Goal: Register for event/course

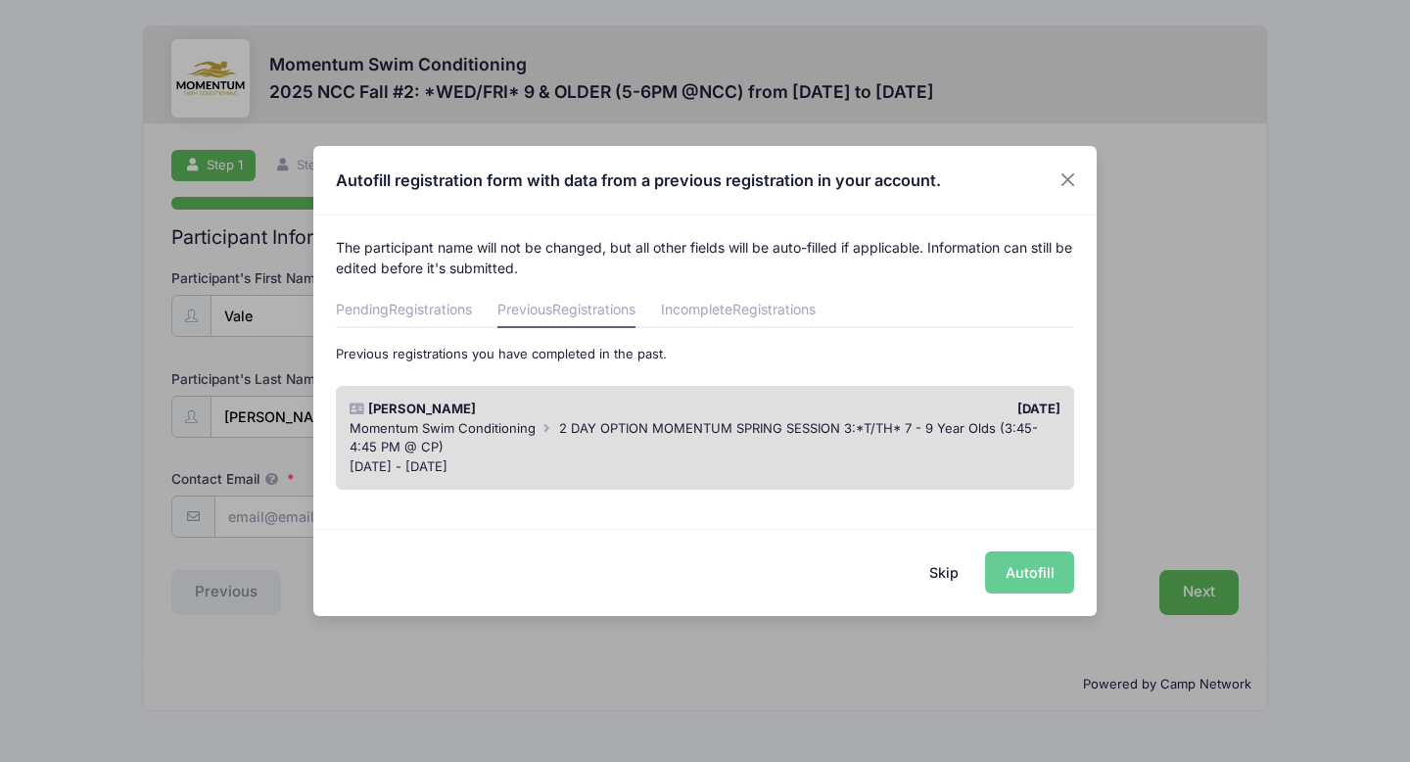
click at [952, 574] on button "Skip" at bounding box center [943, 572] width 69 height 42
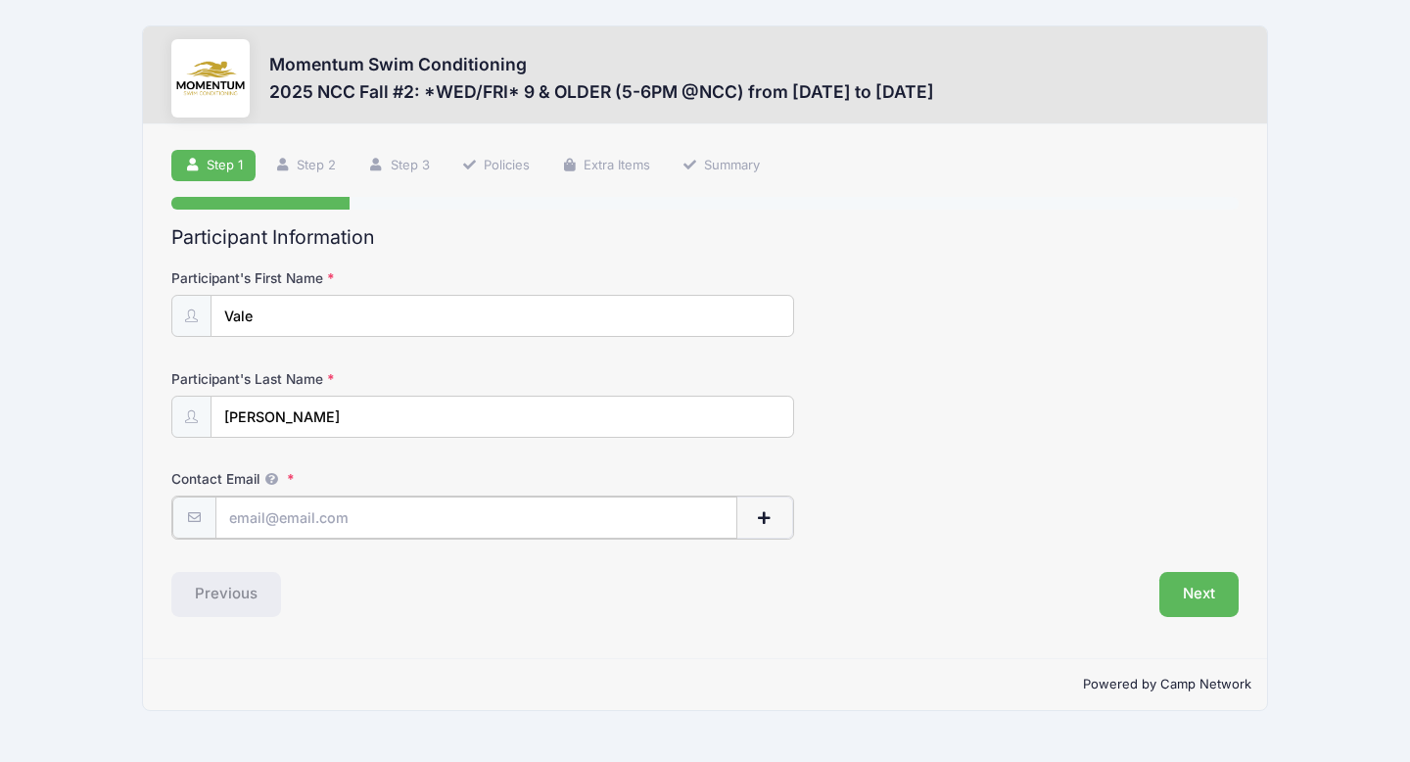
click at [524, 525] on input "Contact Email" at bounding box center [476, 517] width 522 height 42
type input "[EMAIL_ADDRESS][DOMAIN_NAME]"
click at [1170, 595] on button "Next" at bounding box center [1198, 592] width 79 height 45
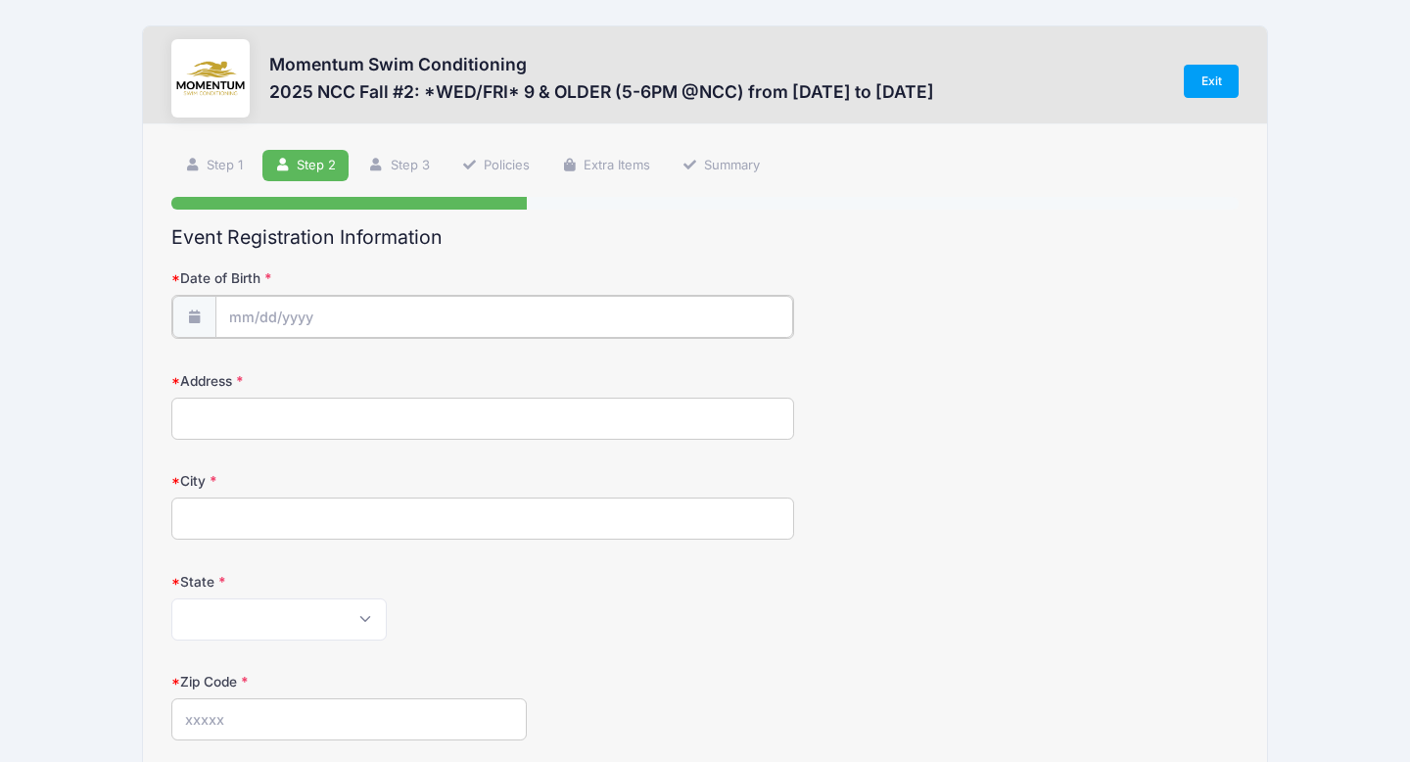
click at [360, 307] on input "Date of Birth" at bounding box center [504, 317] width 578 height 42
click at [238, 306] on input "Date of Birth" at bounding box center [504, 317] width 578 height 42
click at [251, 313] on input "Date of Birth" at bounding box center [504, 317] width 578 height 42
click at [288, 372] on select "January February March April May June July August September October November De…" at bounding box center [317, 368] width 87 height 25
select select "10"
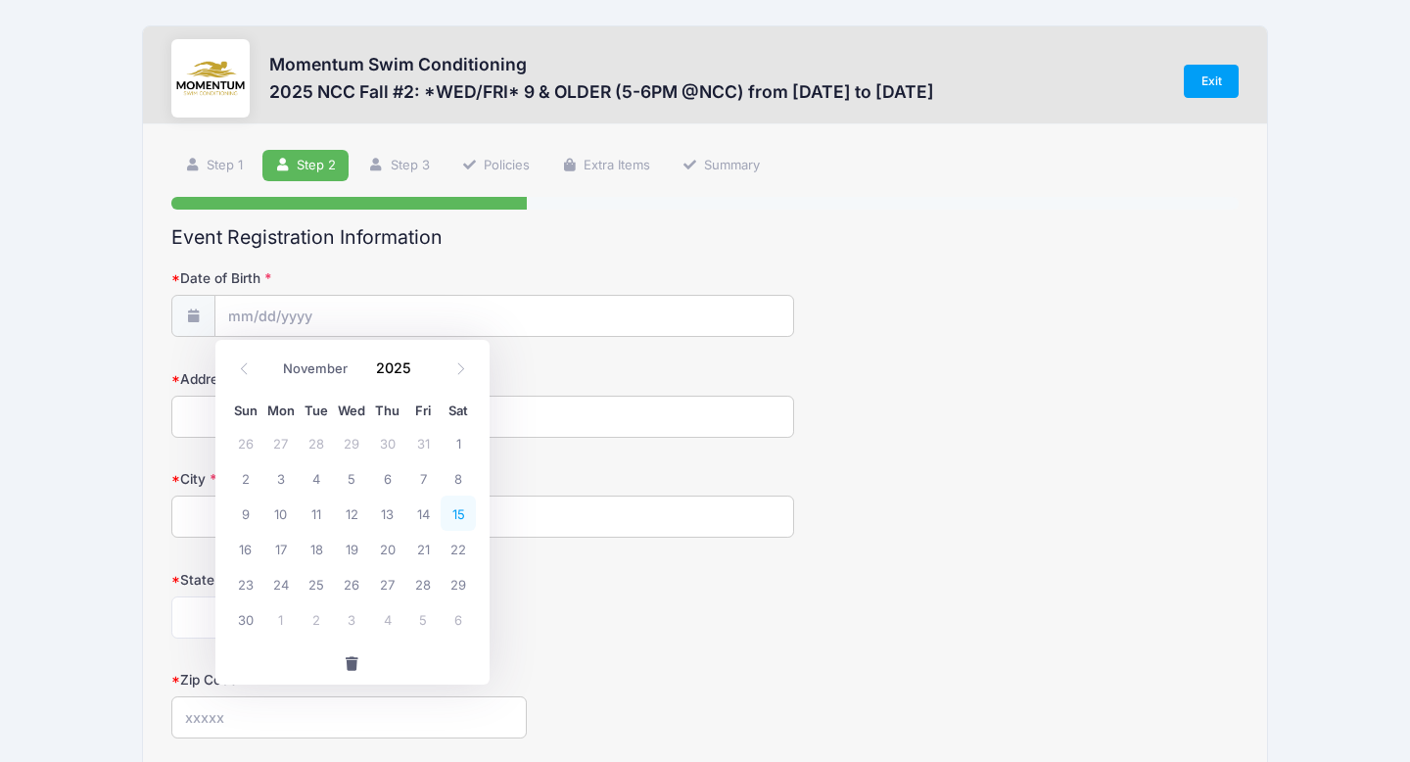
click at [454, 510] on span "15" at bounding box center [457, 512] width 35 height 35
type input "[DATE]"
click at [318, 314] on input "[DATE]" at bounding box center [504, 317] width 578 height 42
click at [297, 312] on input "[DATE]" at bounding box center [504, 317] width 578 height 42
click at [424, 374] on span at bounding box center [424, 375] width 14 height 15
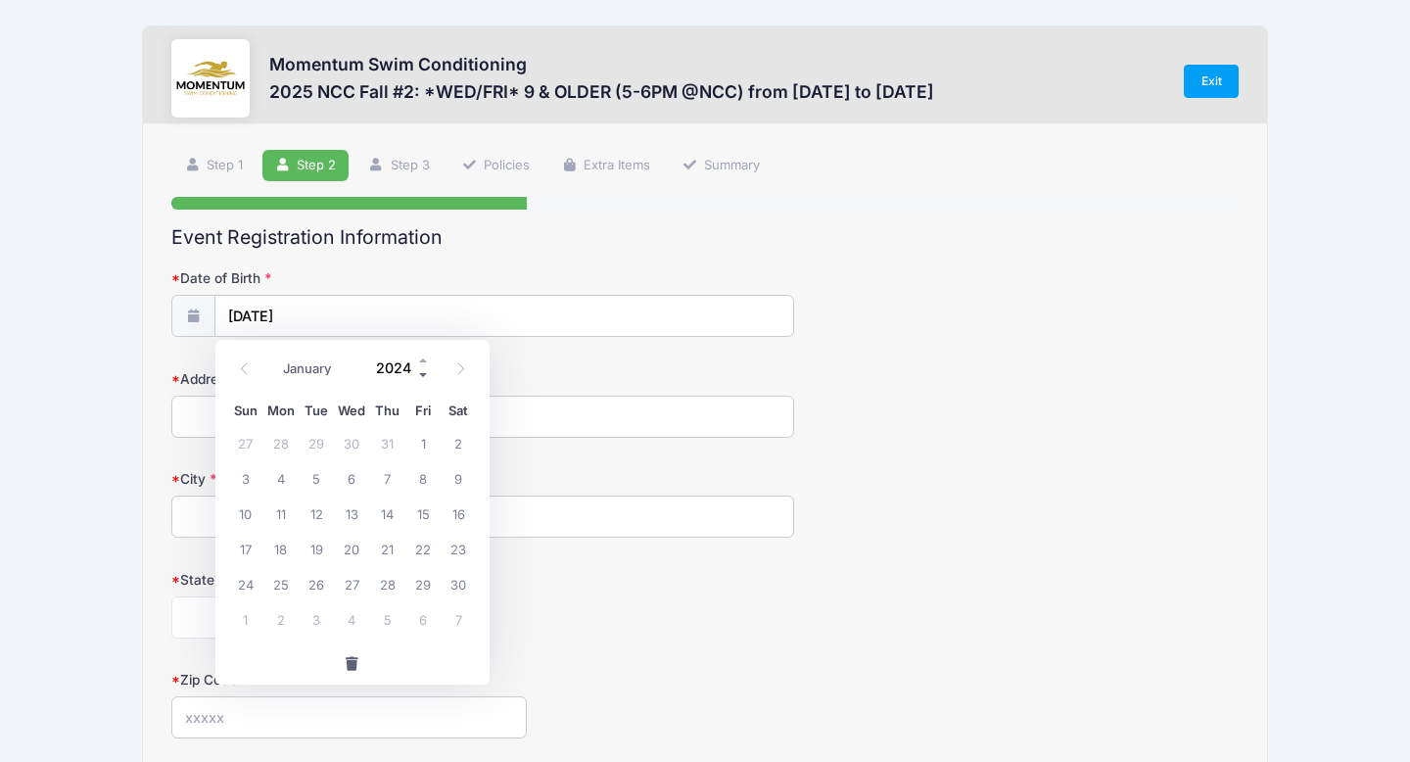
click at [424, 374] on span at bounding box center [424, 375] width 14 height 15
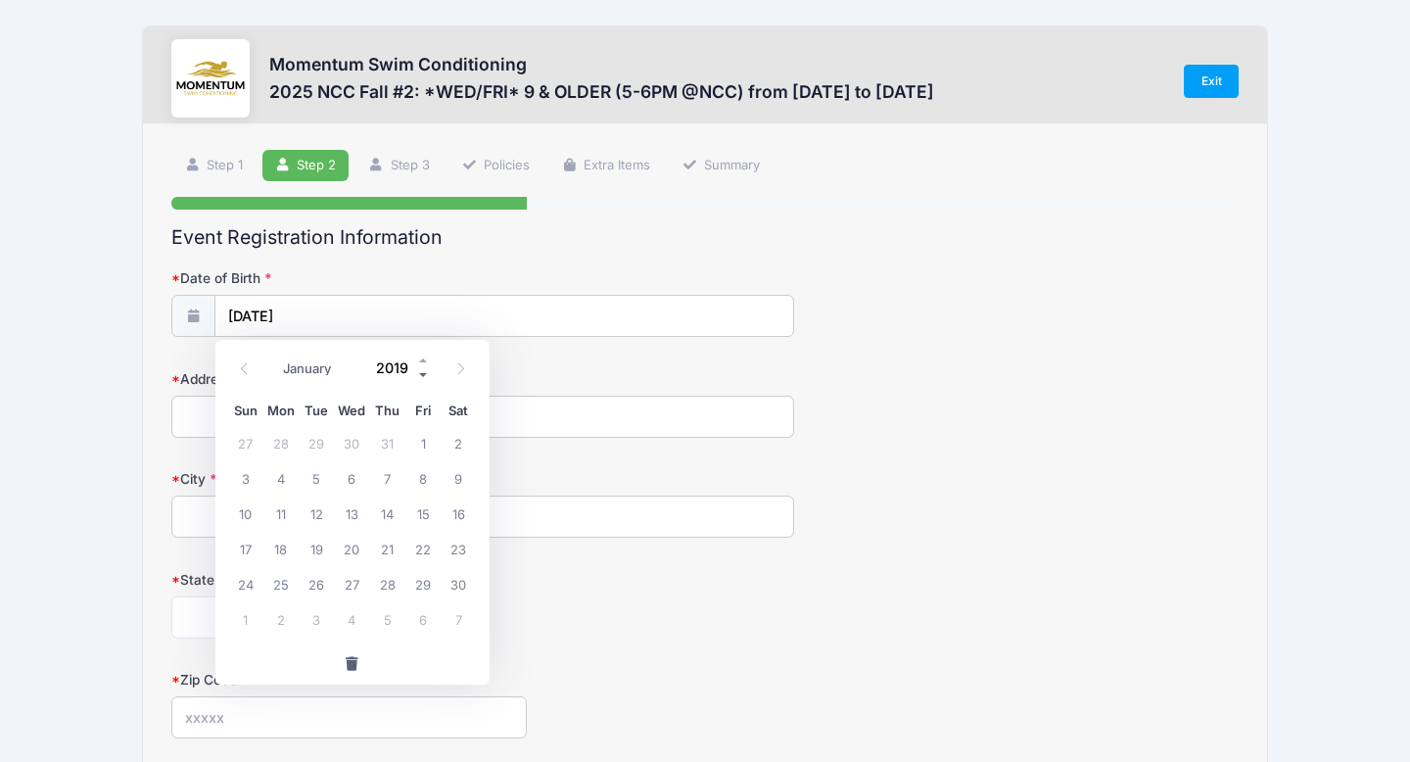
click at [424, 374] on span at bounding box center [424, 375] width 14 height 15
type input "2015"
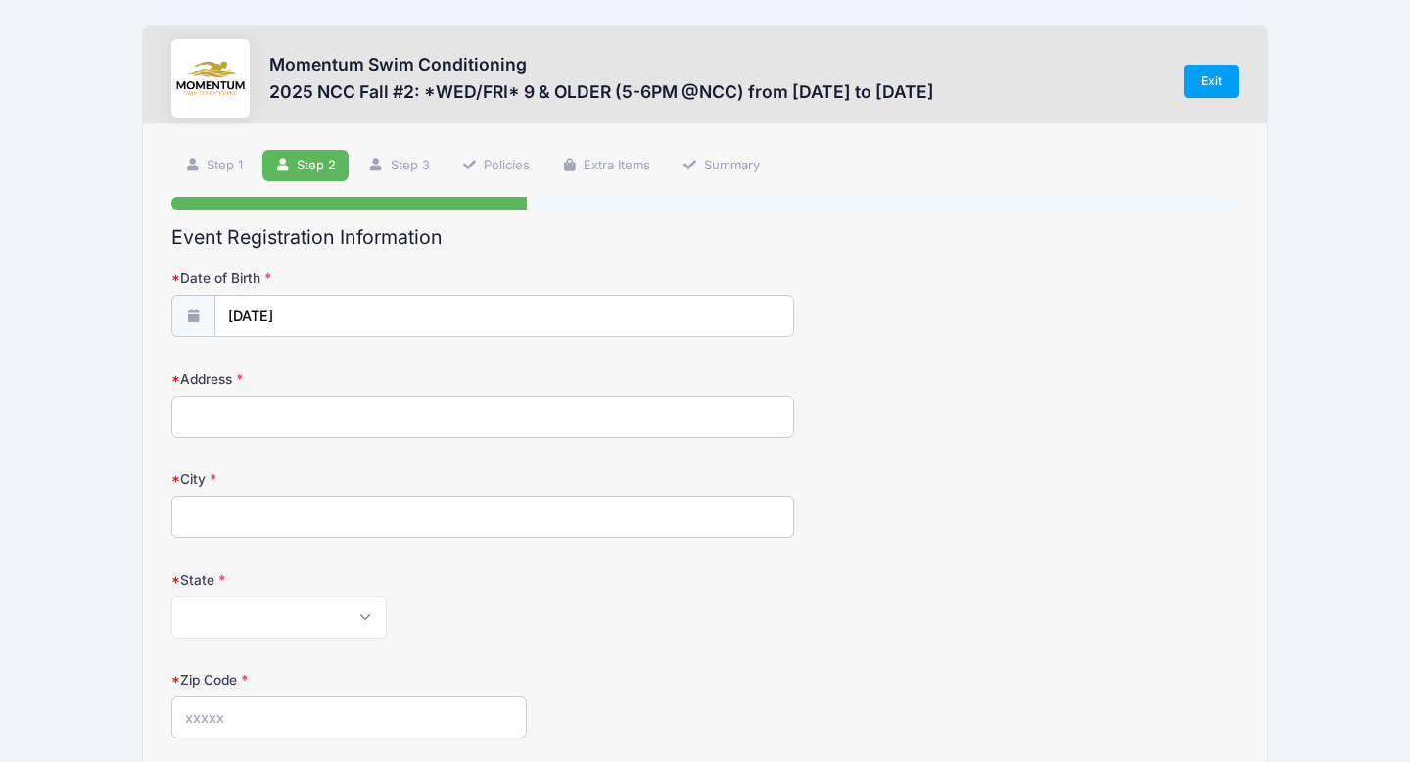
click at [540, 483] on div "City" at bounding box center [704, 503] width 1067 height 69
click at [365, 400] on input "Address" at bounding box center [482, 416] width 623 height 42
type input "[GEOGRAPHIC_DATA][PERSON_NAME]"
type input "Naperville [GEOGRAPHIC_DATA]"
select select "IL"
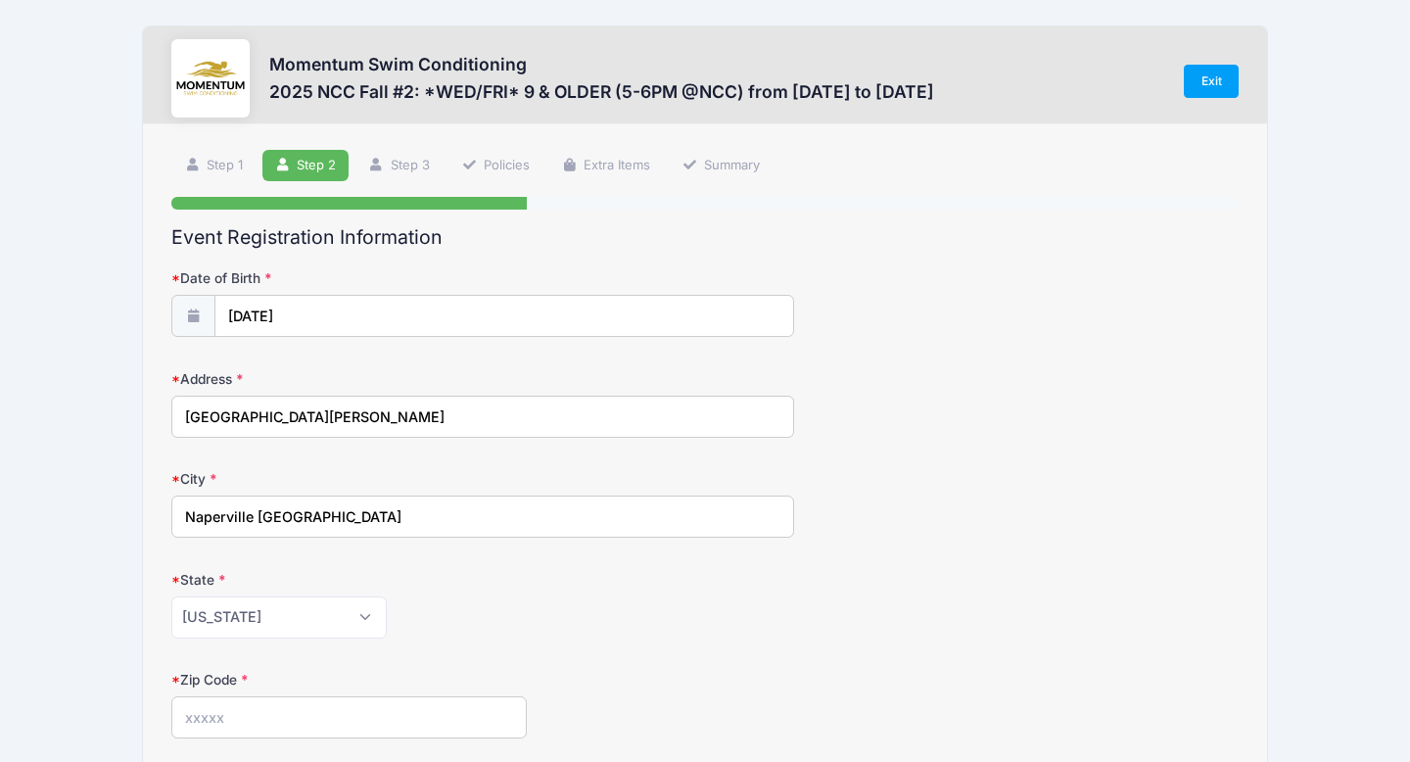
type input "60540"
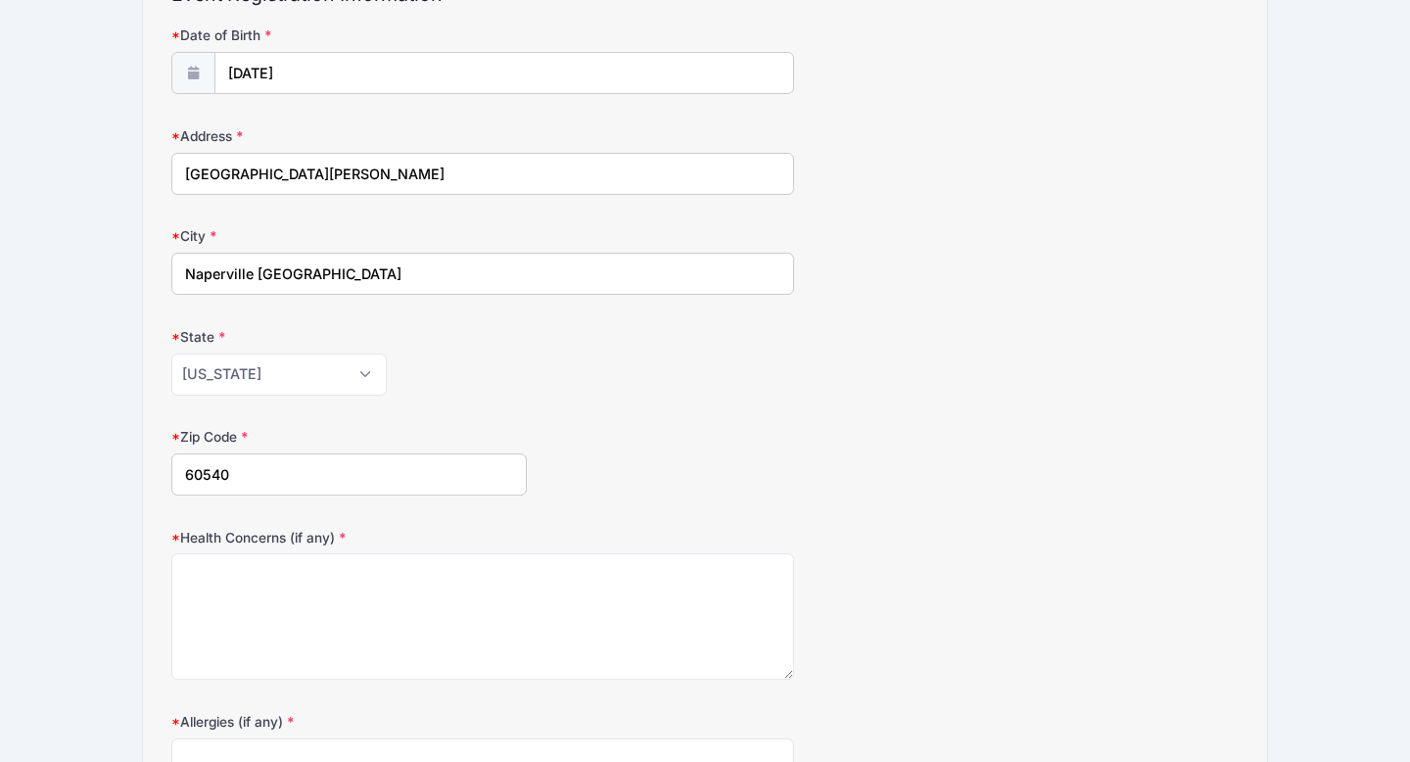
scroll to position [410, 0]
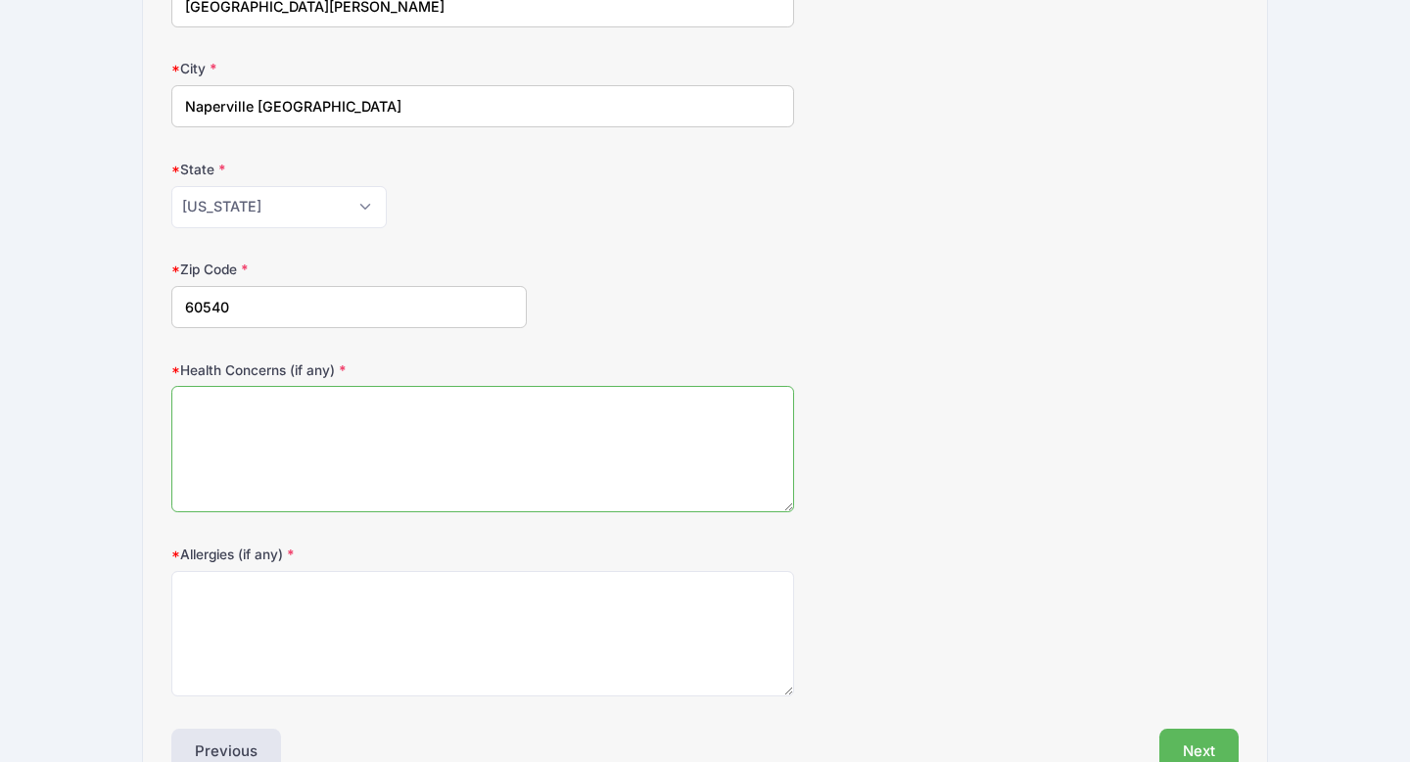
click at [487, 444] on textarea "Health Concerns (if any)" at bounding box center [482, 449] width 623 height 126
type textarea "none"
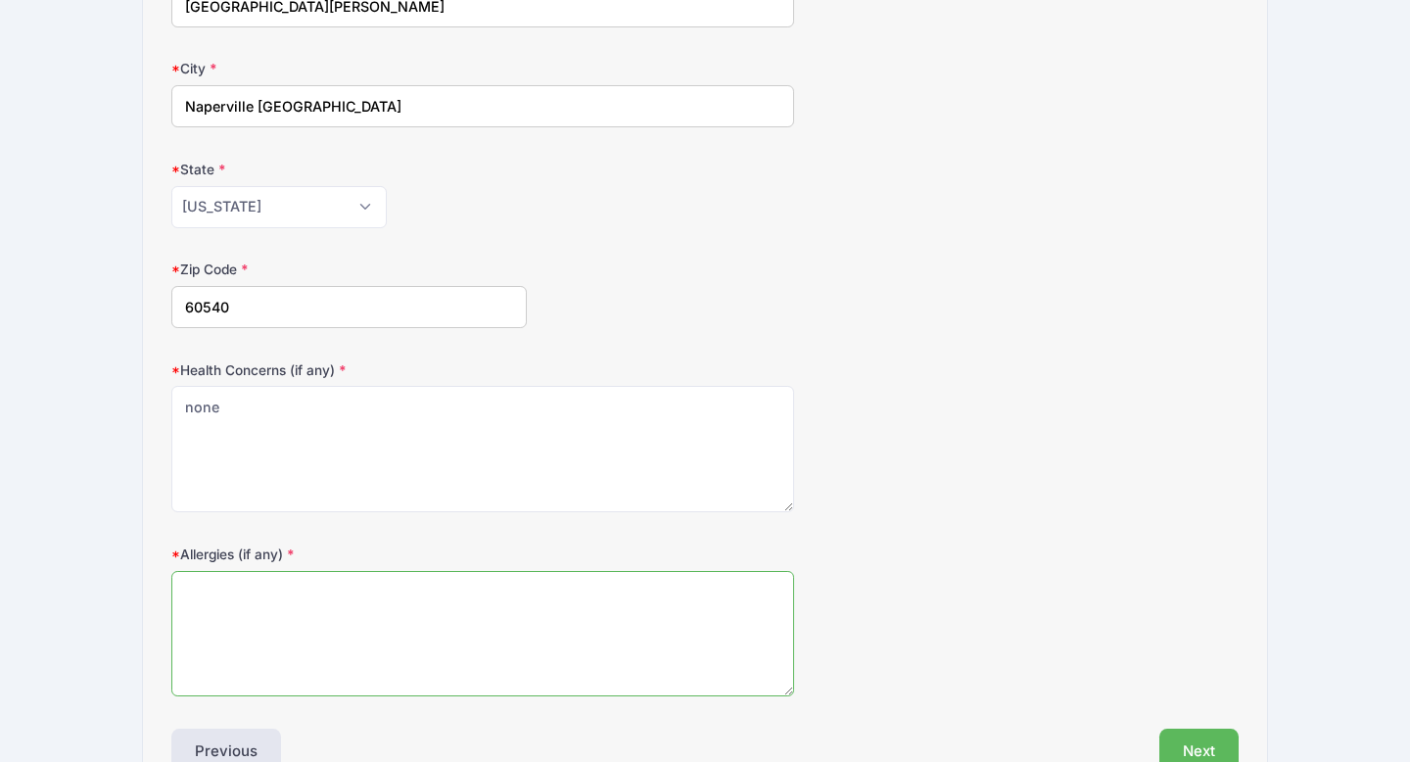
click at [346, 657] on textarea "Allergies (if any)" at bounding box center [482, 634] width 623 height 126
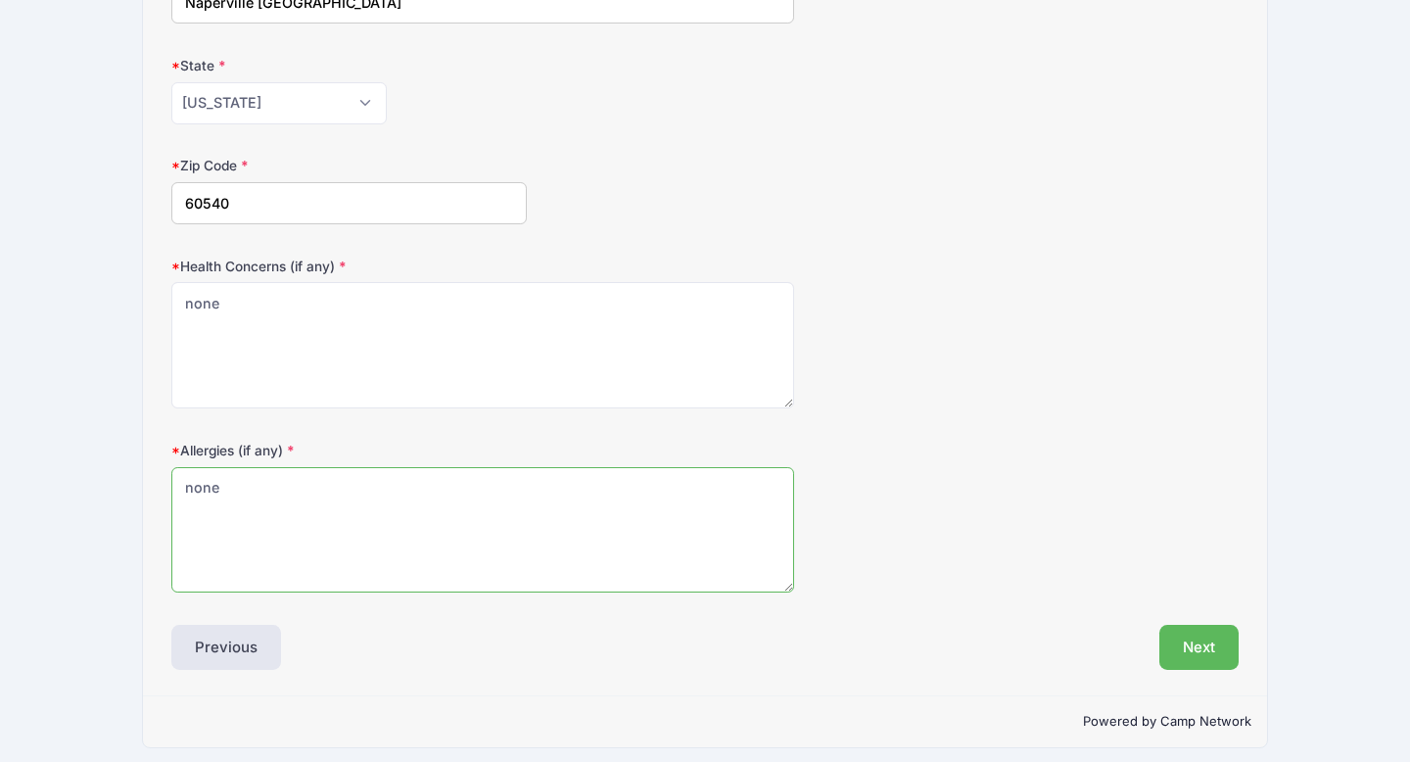
scroll to position [524, 0]
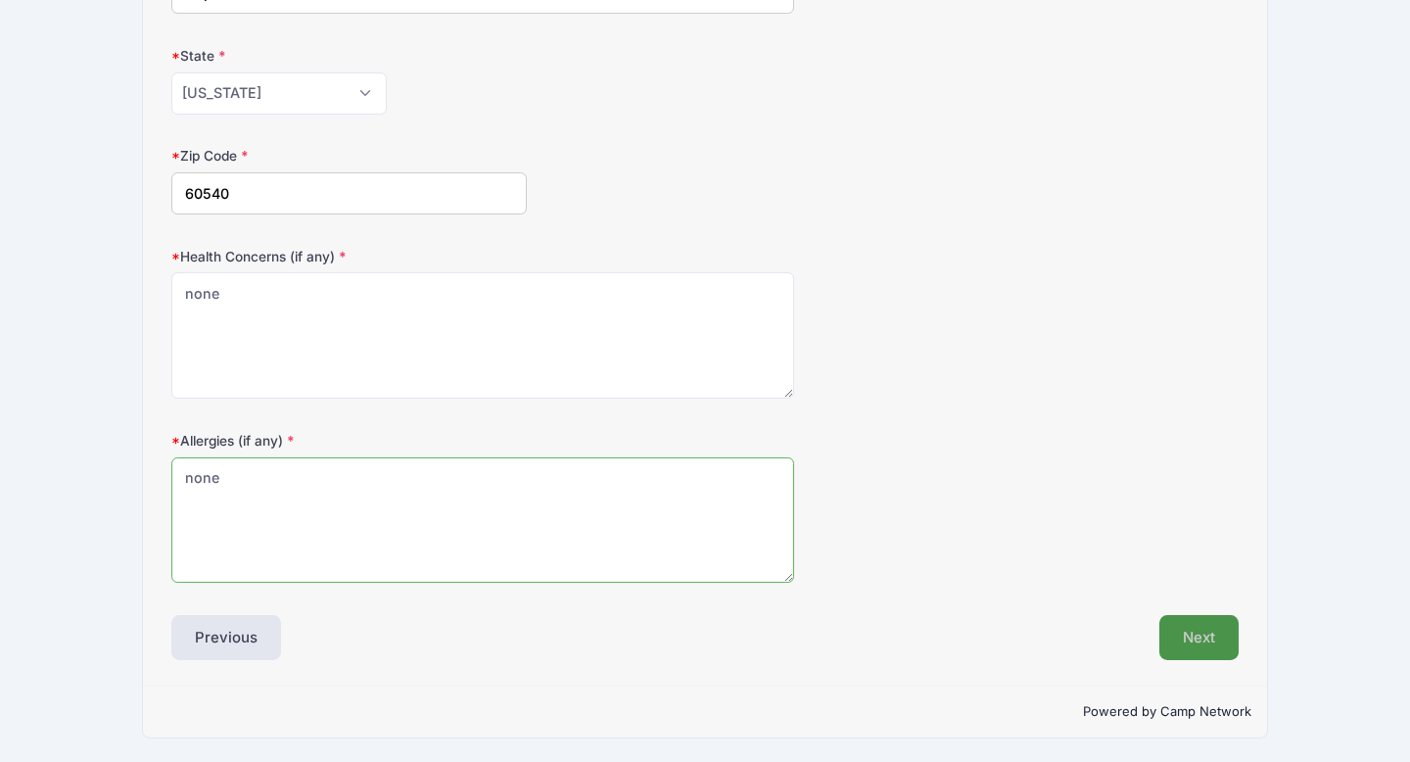
type textarea "none"
click at [1177, 628] on button "Next" at bounding box center [1198, 637] width 79 height 45
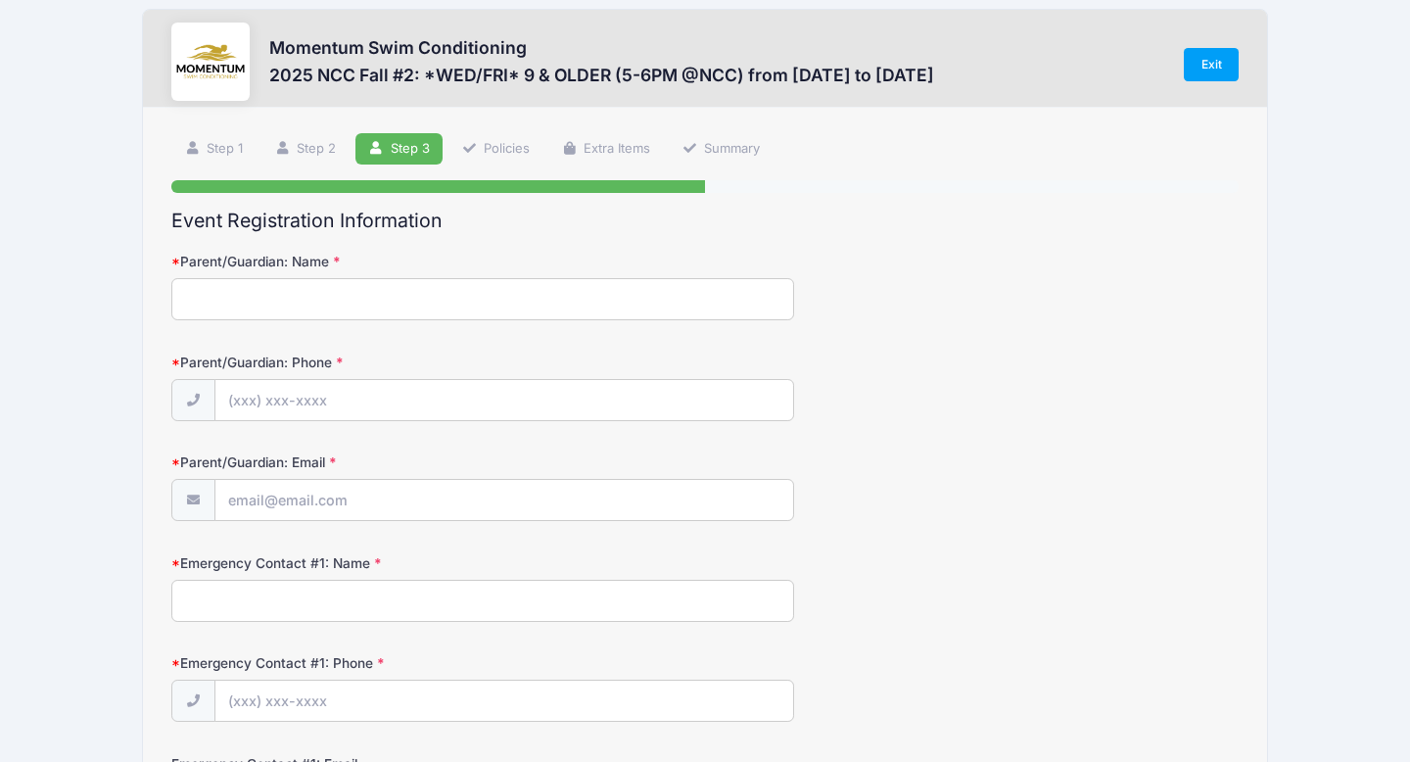
scroll to position [0, 0]
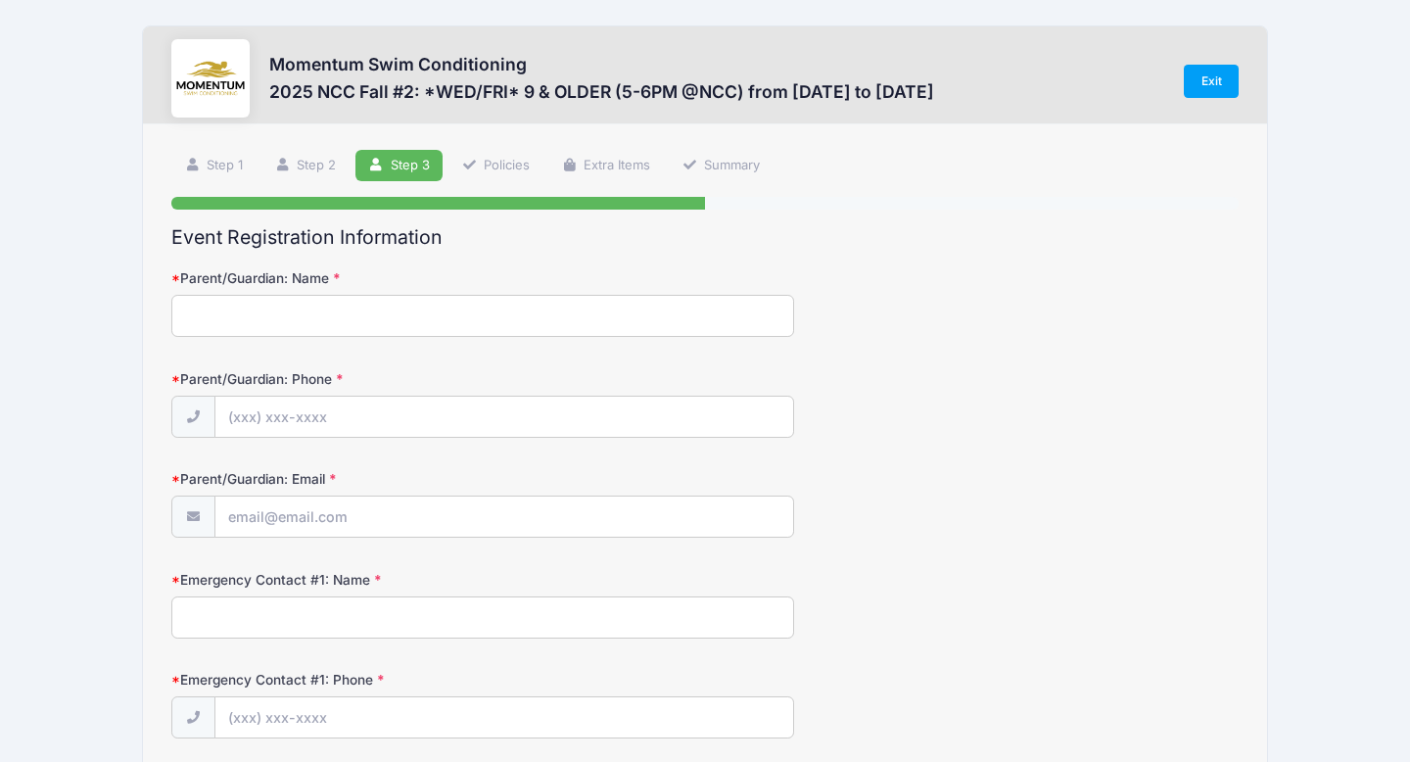
click at [476, 291] on div "Parent/Guardian: Name" at bounding box center [704, 302] width 1067 height 69
click at [449, 303] on input "Parent/Guardian: Name" at bounding box center [482, 316] width 623 height 42
type input "[PERSON_NAME]"
type input "[PHONE_NUMBER]"
type input "[EMAIL_ADDRESS][DOMAIN_NAME]"
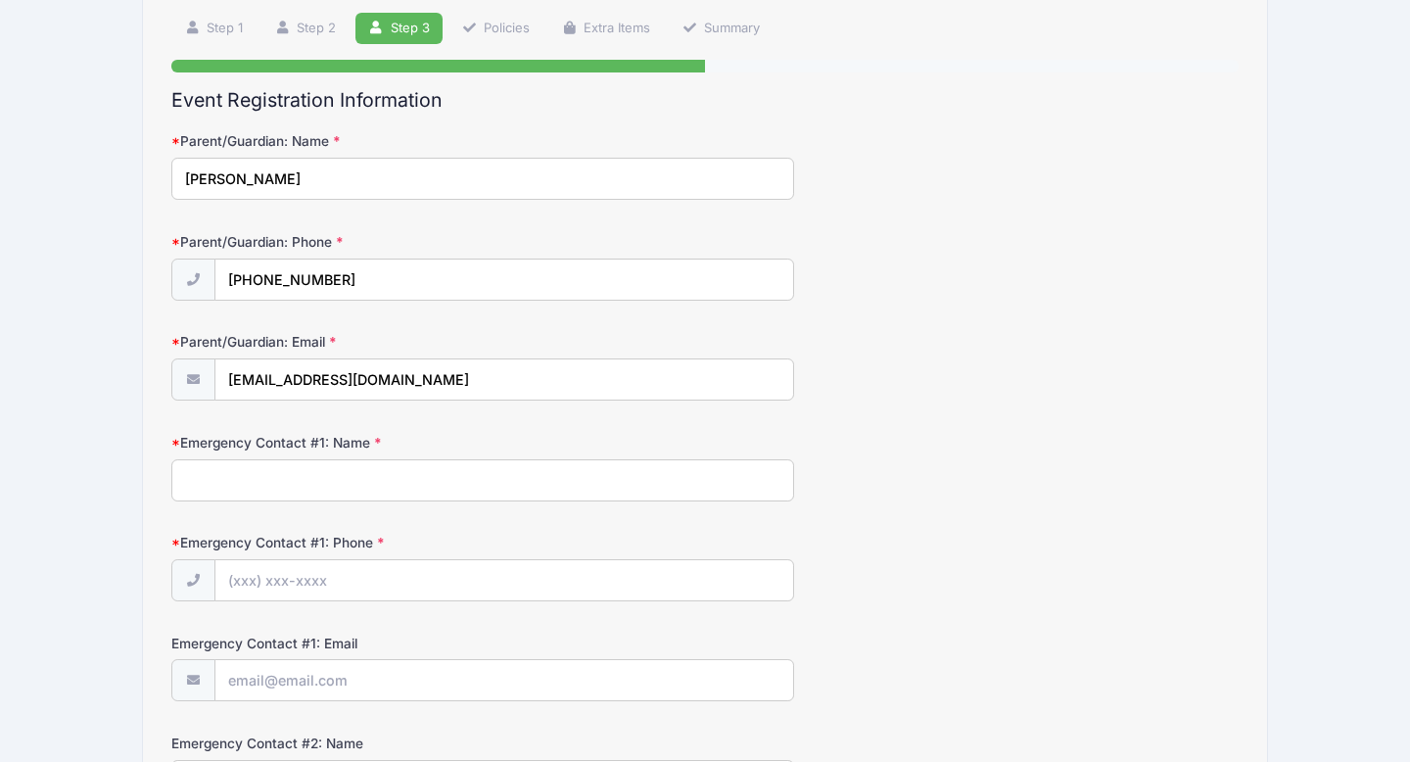
scroll to position [258, 0]
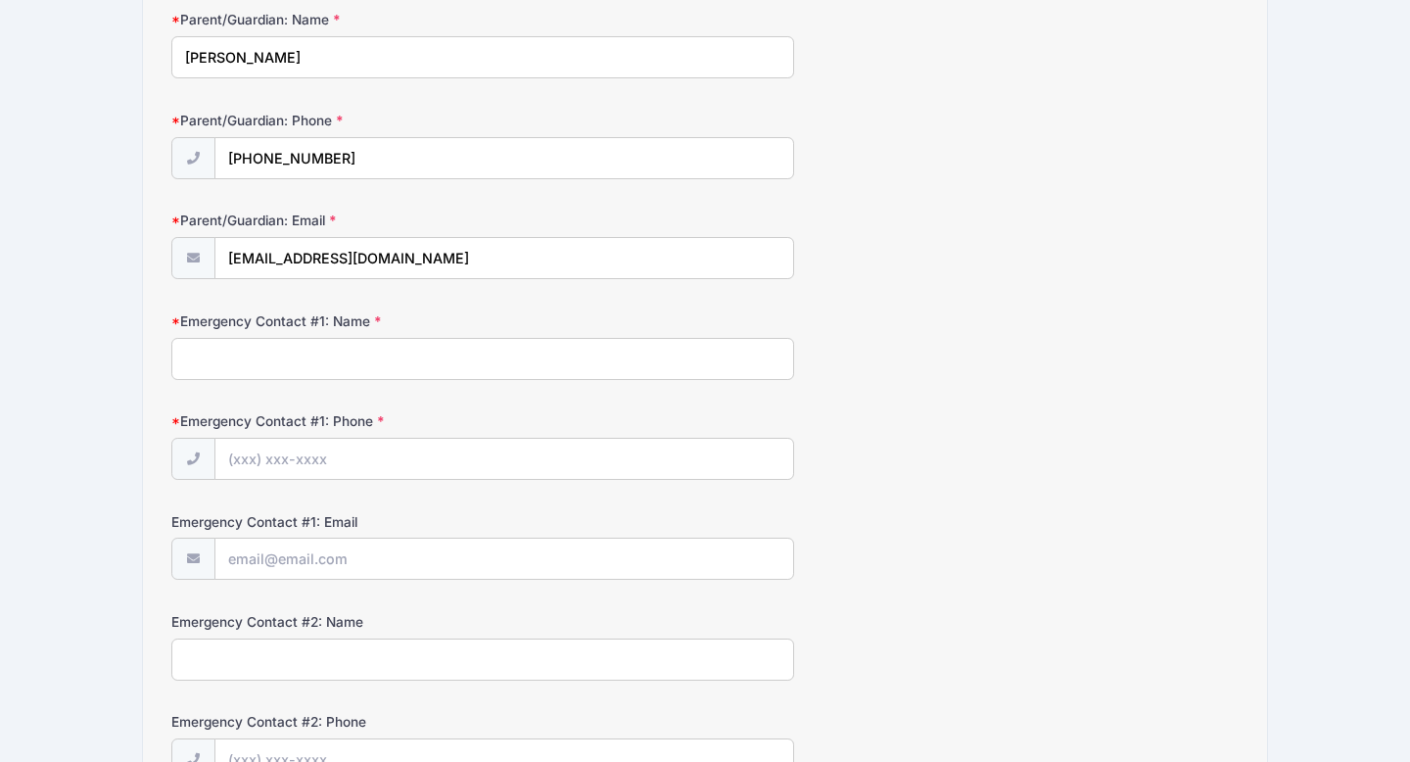
click at [358, 372] on input "Emergency Contact #1: Name" at bounding box center [482, 359] width 623 height 42
type input "[PERSON_NAME]"
type input "[PHONE_NUMBER]"
type input "[EMAIL_ADDRESS][DOMAIN_NAME]"
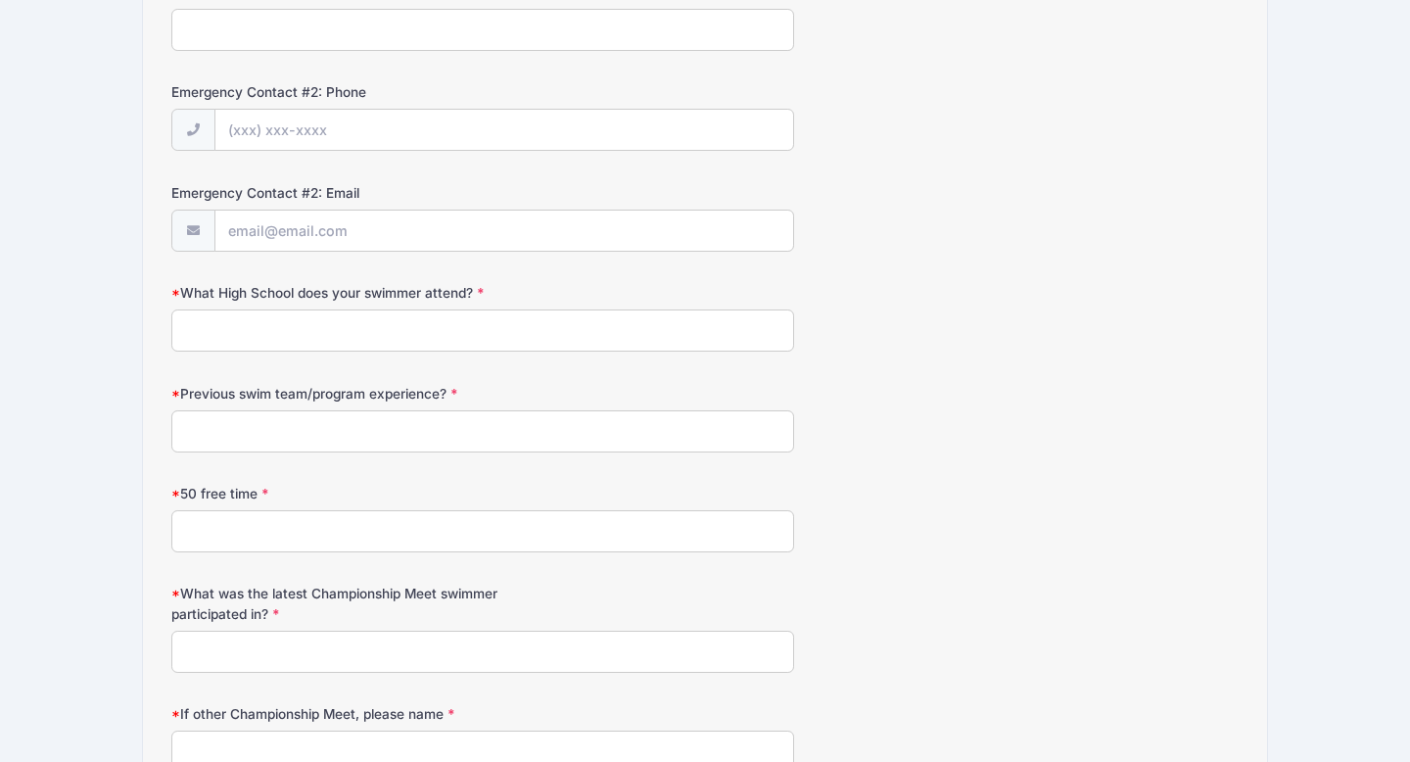
scroll to position [890, 0]
click at [313, 341] on input "What High School does your swimmer attend?" at bounding box center [482, 328] width 623 height 42
type input "[GEOGRAPHIC_DATA]"
click at [251, 433] on input "Previous swim team/program experience?" at bounding box center [482, 429] width 623 height 42
type input "Huntington Swim Team"
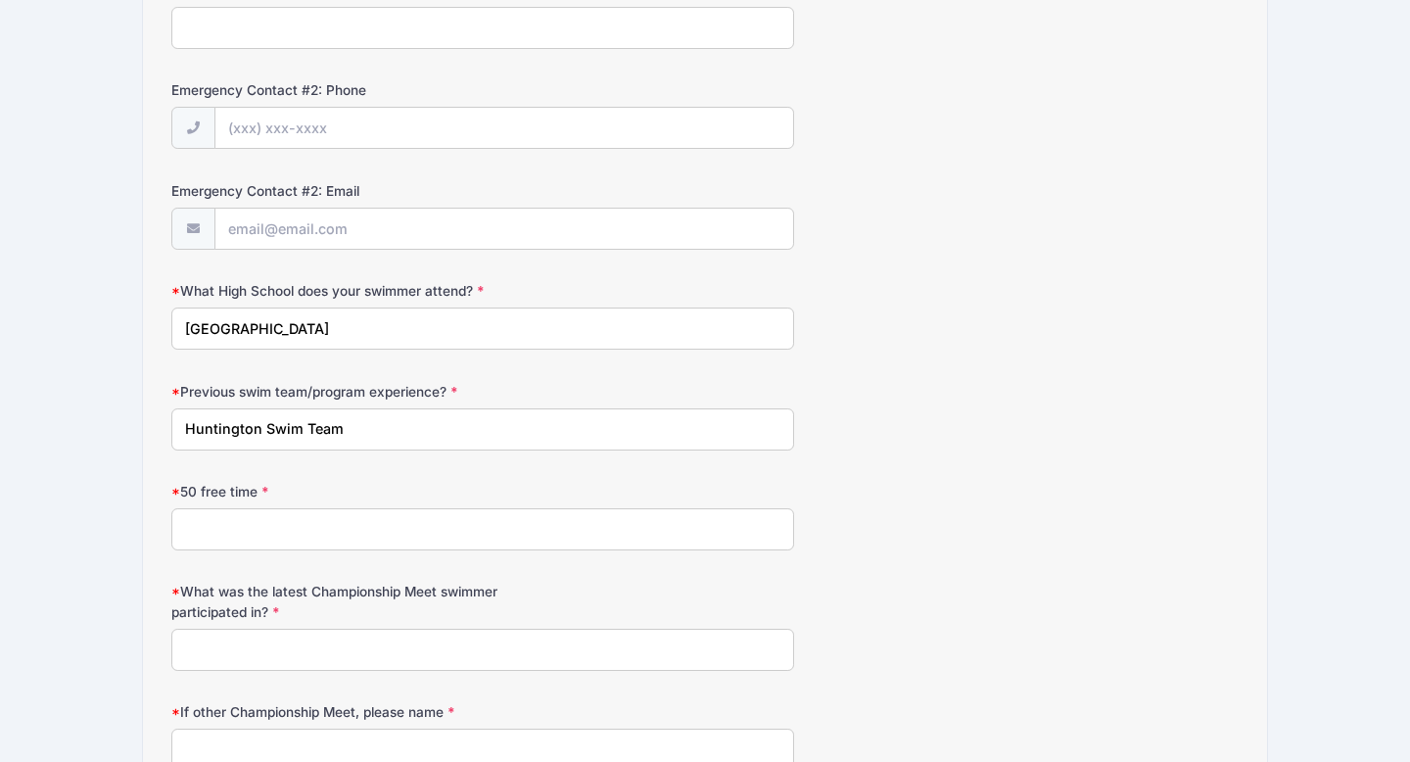
click at [204, 537] on input "50 free time" at bounding box center [482, 529] width 623 height 42
type input "not sure"
click at [227, 646] on input "What was the latest Championship Meet swimmer participated in?" at bounding box center [482, 649] width 623 height 42
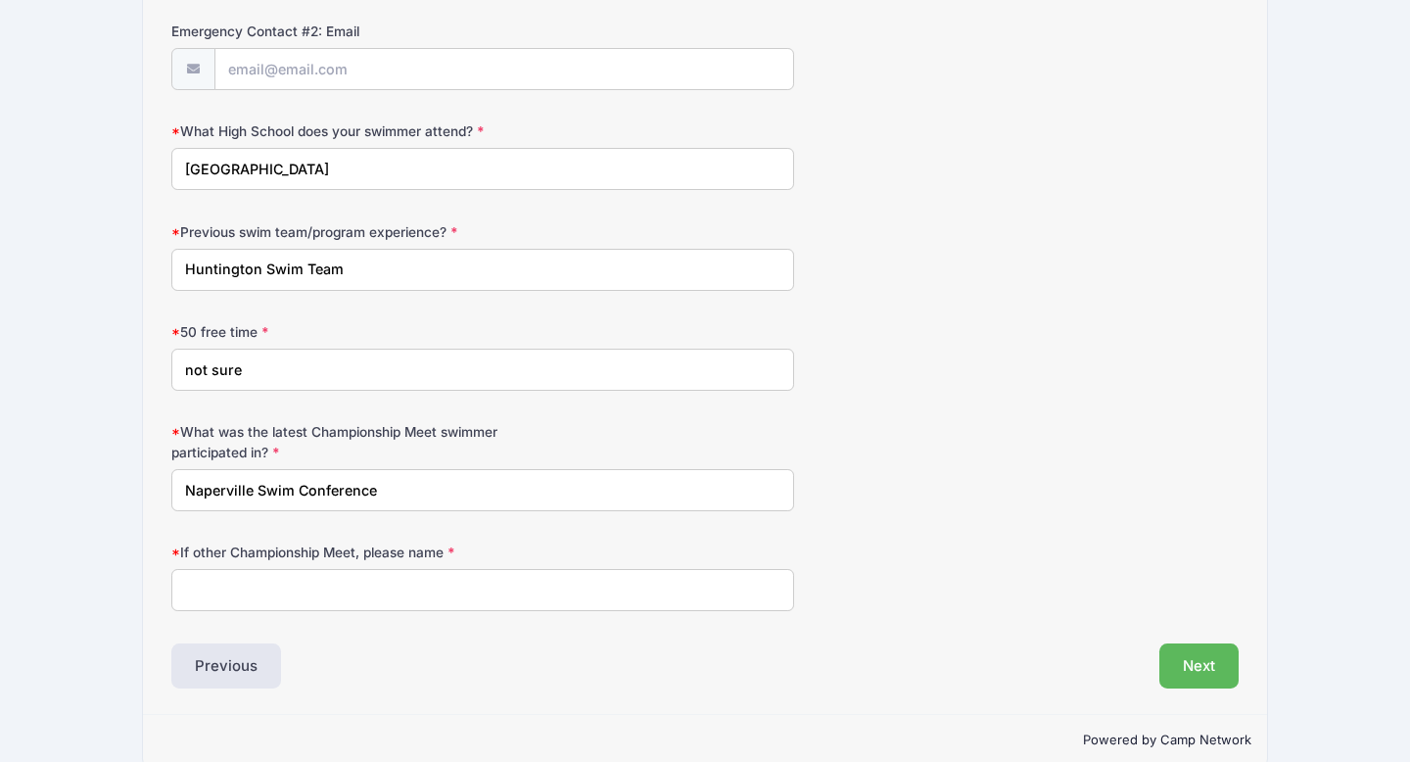
scroll to position [1052, 0]
type input "Naperville Swim Conference"
click at [218, 589] on input "If other Championship Meet, please name" at bounding box center [482, 587] width 623 height 42
type input "n/a"
click at [1193, 660] on button "Next" at bounding box center [1198, 662] width 79 height 45
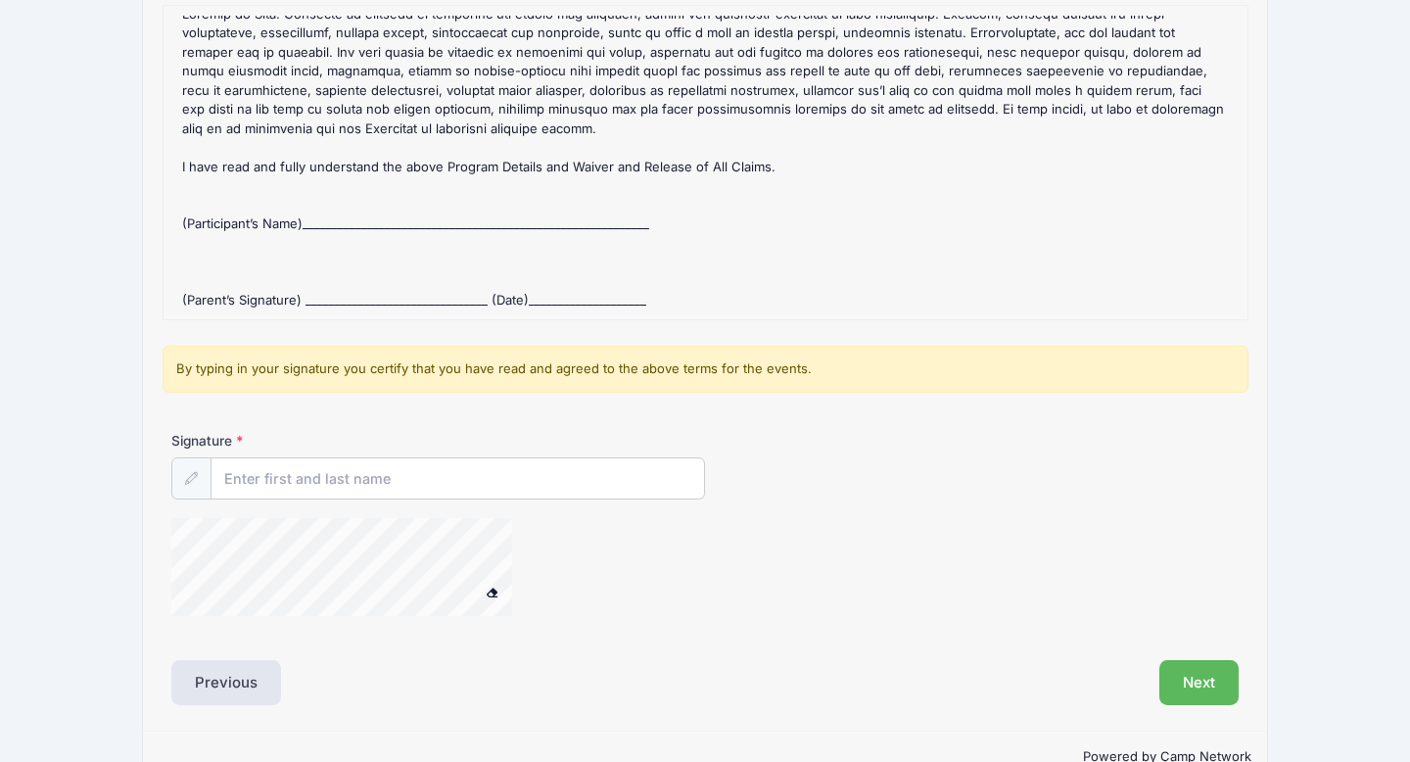
scroll to position [295, 0]
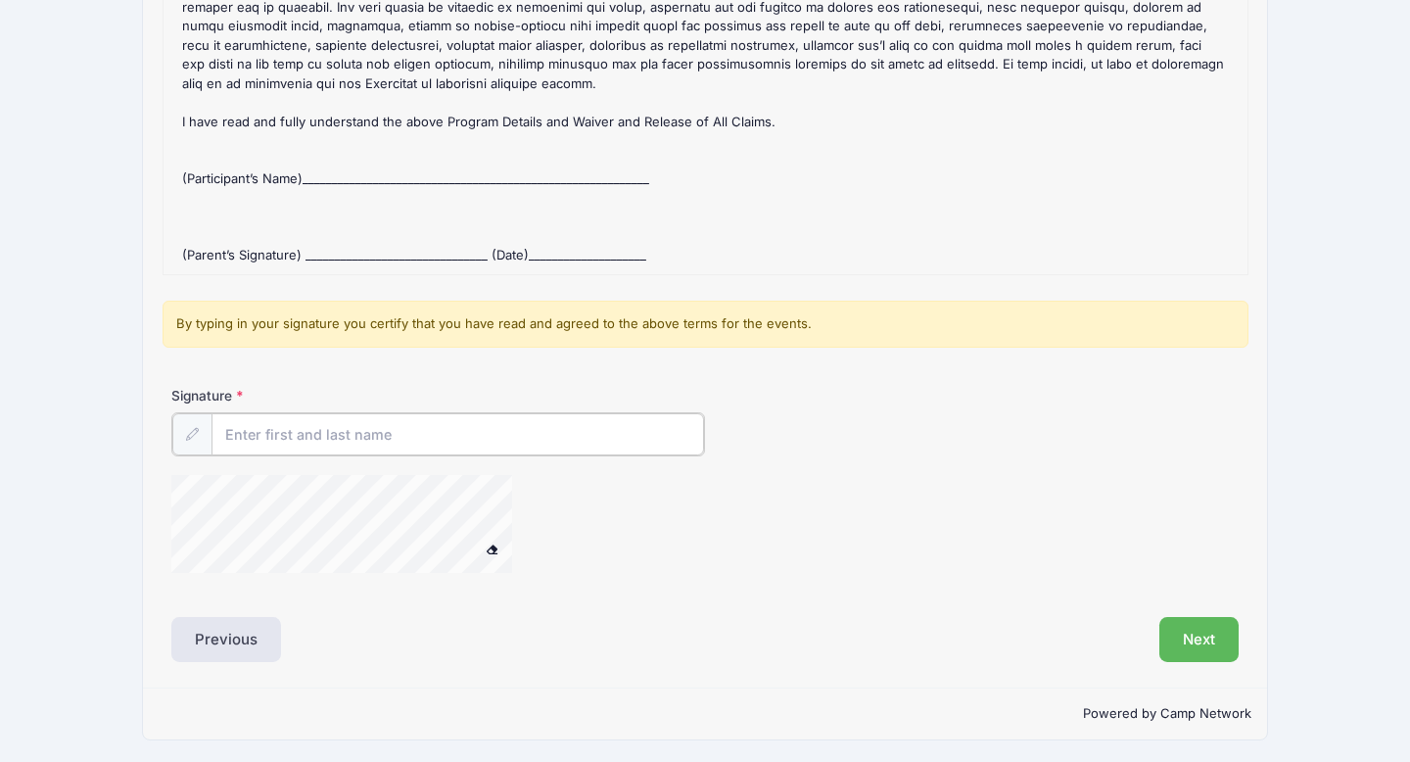
click at [400, 430] on input "Signature" at bounding box center [457, 434] width 492 height 42
type input "[PERSON_NAME]"
click at [1187, 631] on button "Next" at bounding box center [1198, 637] width 79 height 45
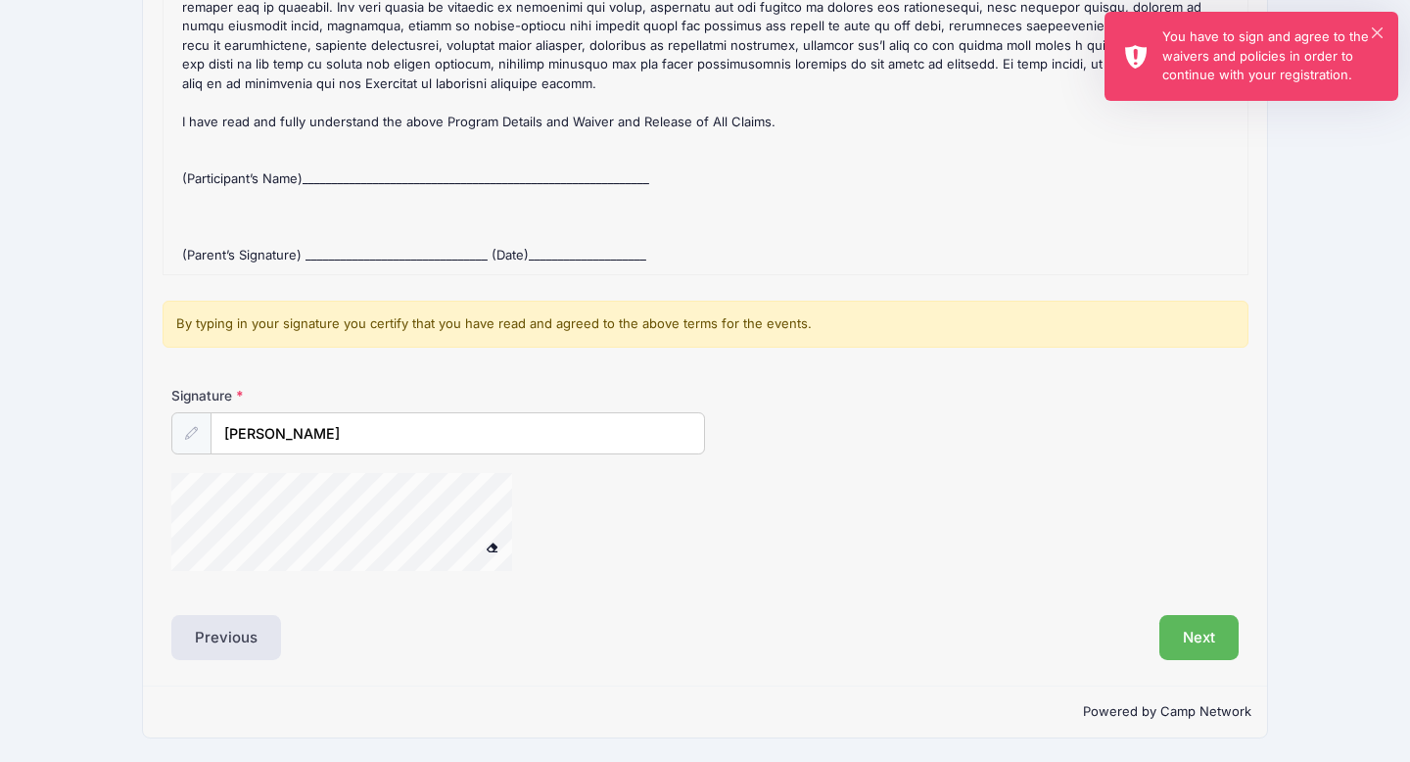
click at [1354, 33] on div "You have to sign and agree to the waivers and policies in order to continue wit…" at bounding box center [1272, 56] width 220 height 58
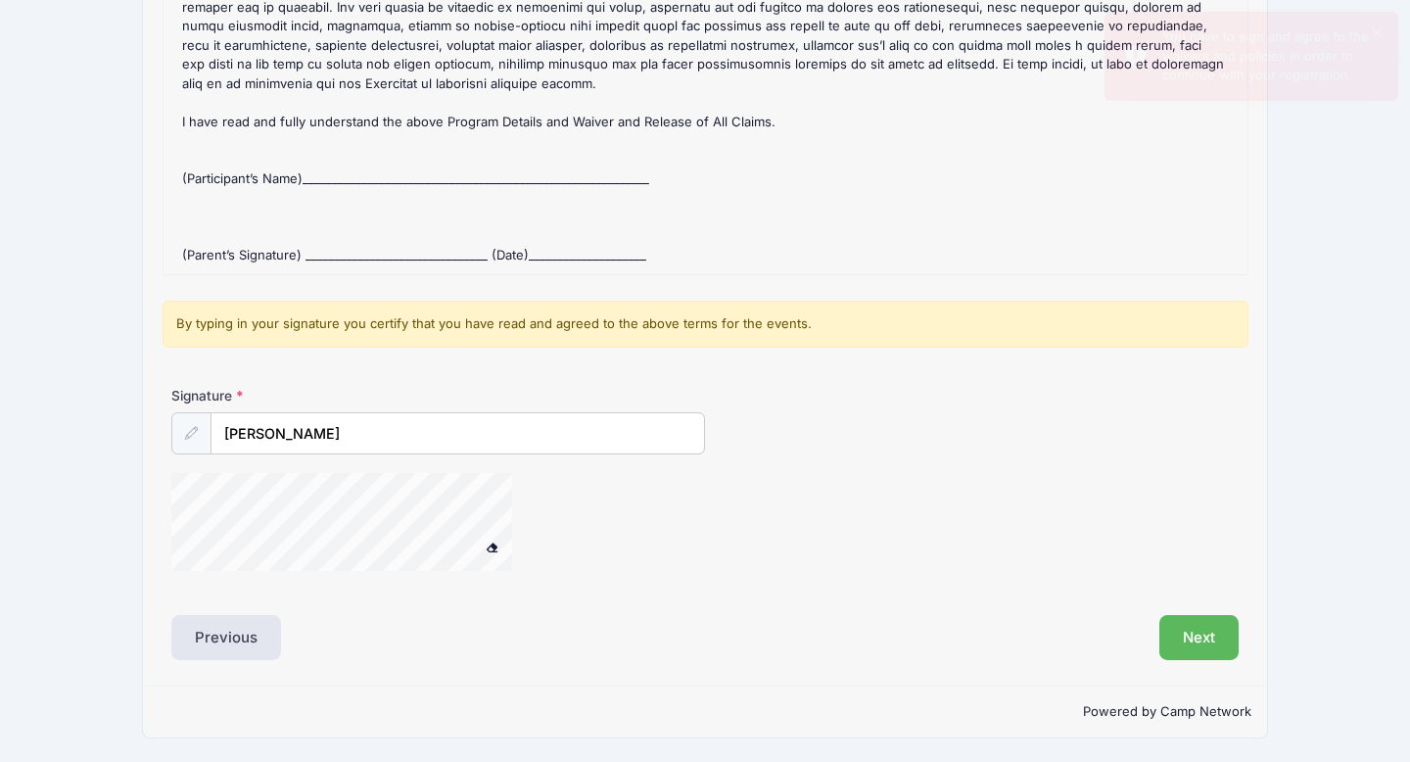
click at [551, 315] on div "By typing in your signature you certify that you have read and agreed to the ab…" at bounding box center [705, 323] width 1086 height 47
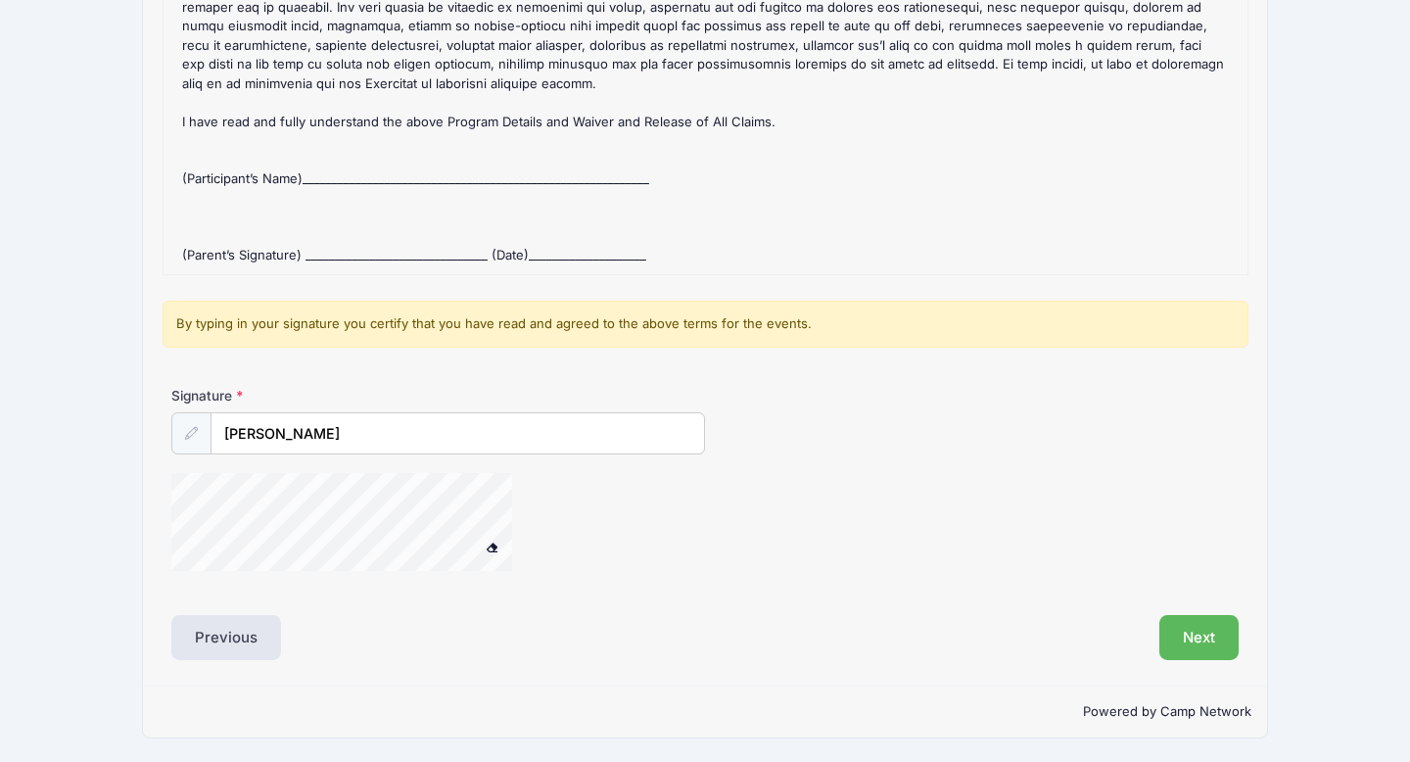
click at [489, 542] on span at bounding box center [492, 546] width 14 height 11
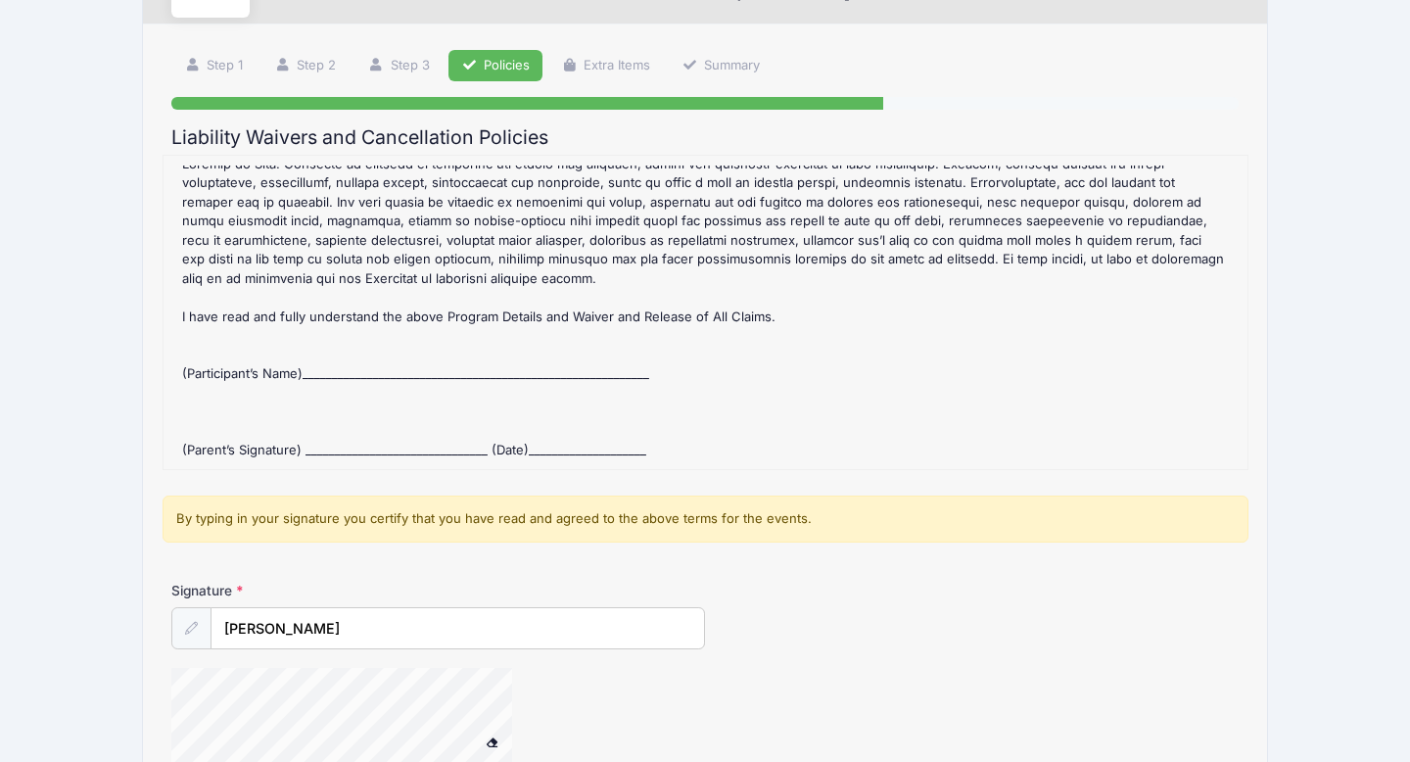
click at [506, 342] on div "2025 NCC Fall #2: *WED/FRI* 9 & OLDER (5-6PM @NCC) Refund Policy : CANCELLATION…" at bounding box center [705, 312] width 1064 height 294
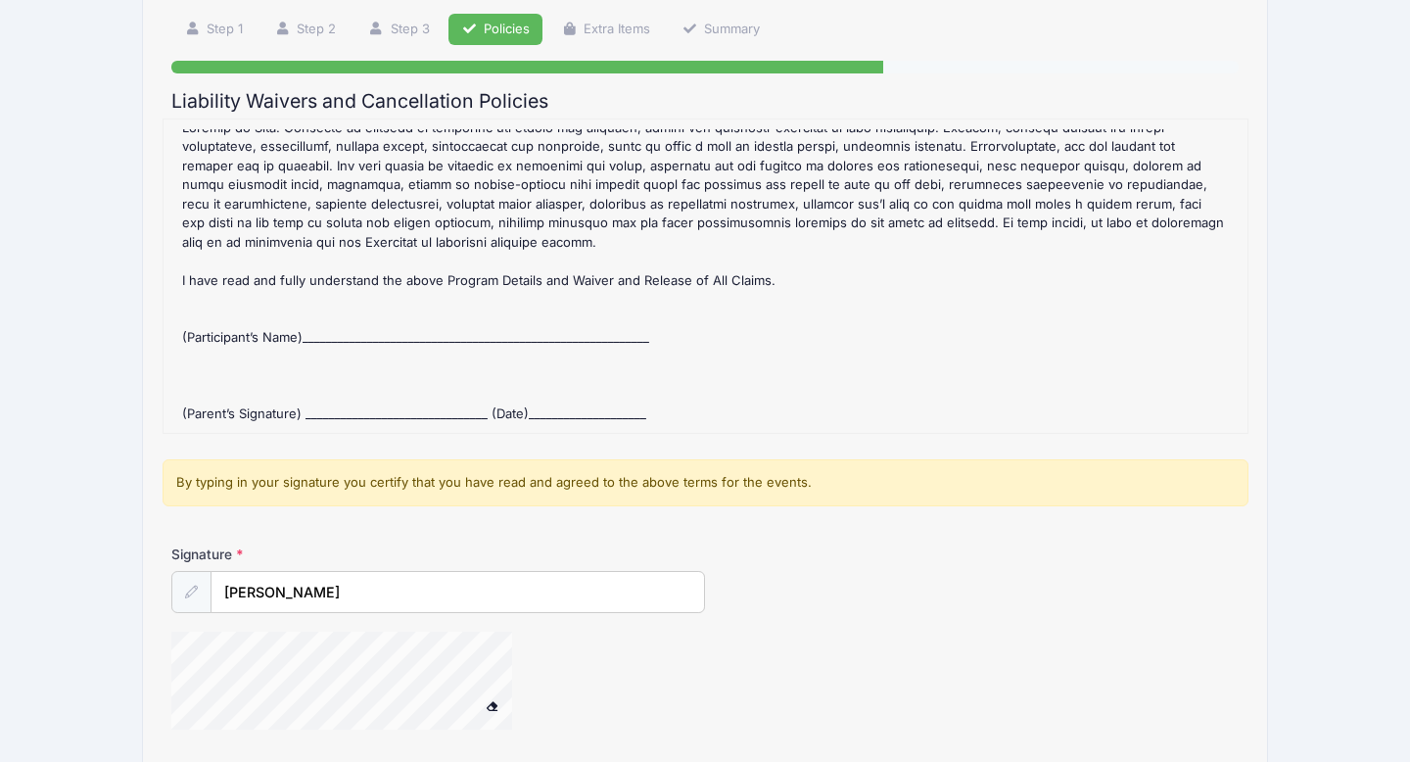
scroll to position [139, 0]
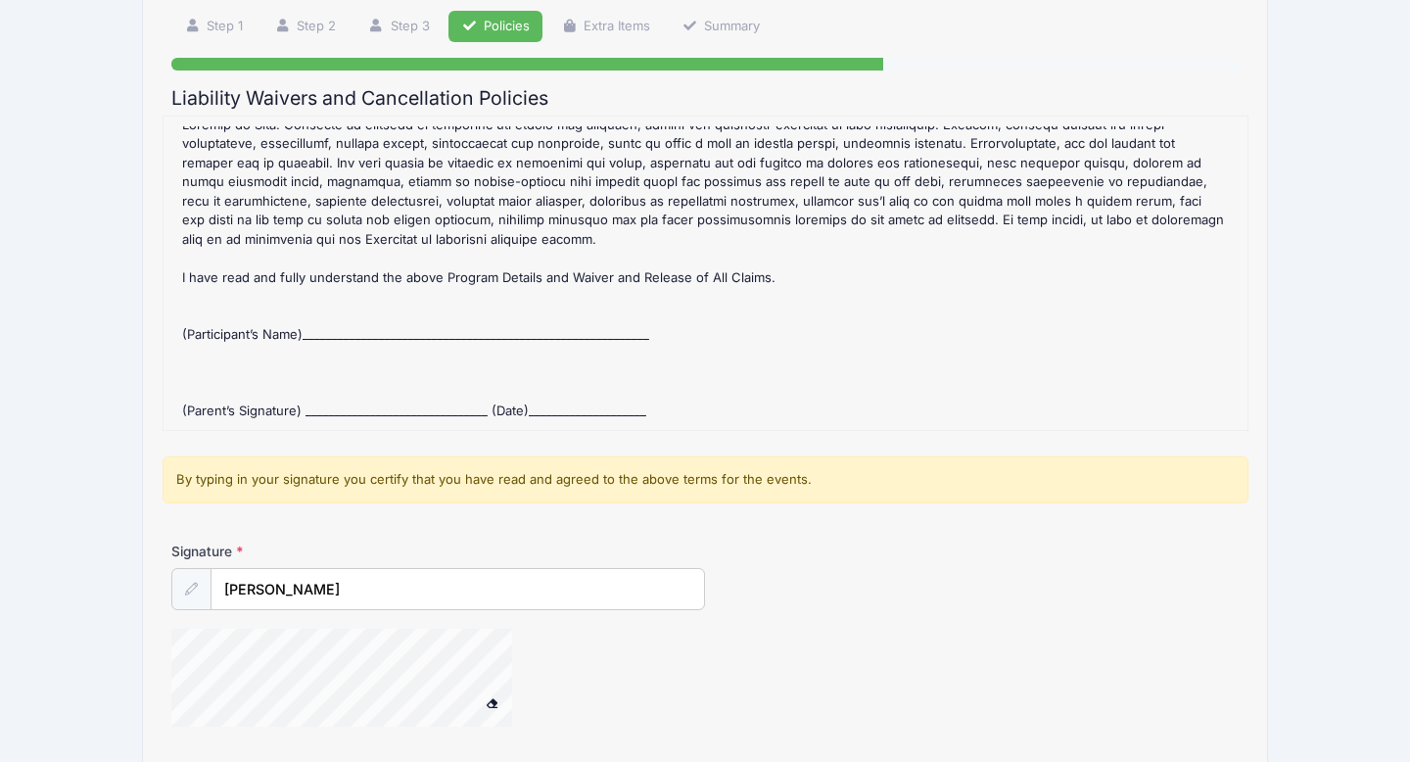
click at [325, 342] on div "2025 NCC Fall #2: *WED/FRI* 9 & OLDER (5-6PM @NCC) Refund Policy : CANCELLATION…" at bounding box center [705, 273] width 1064 height 294
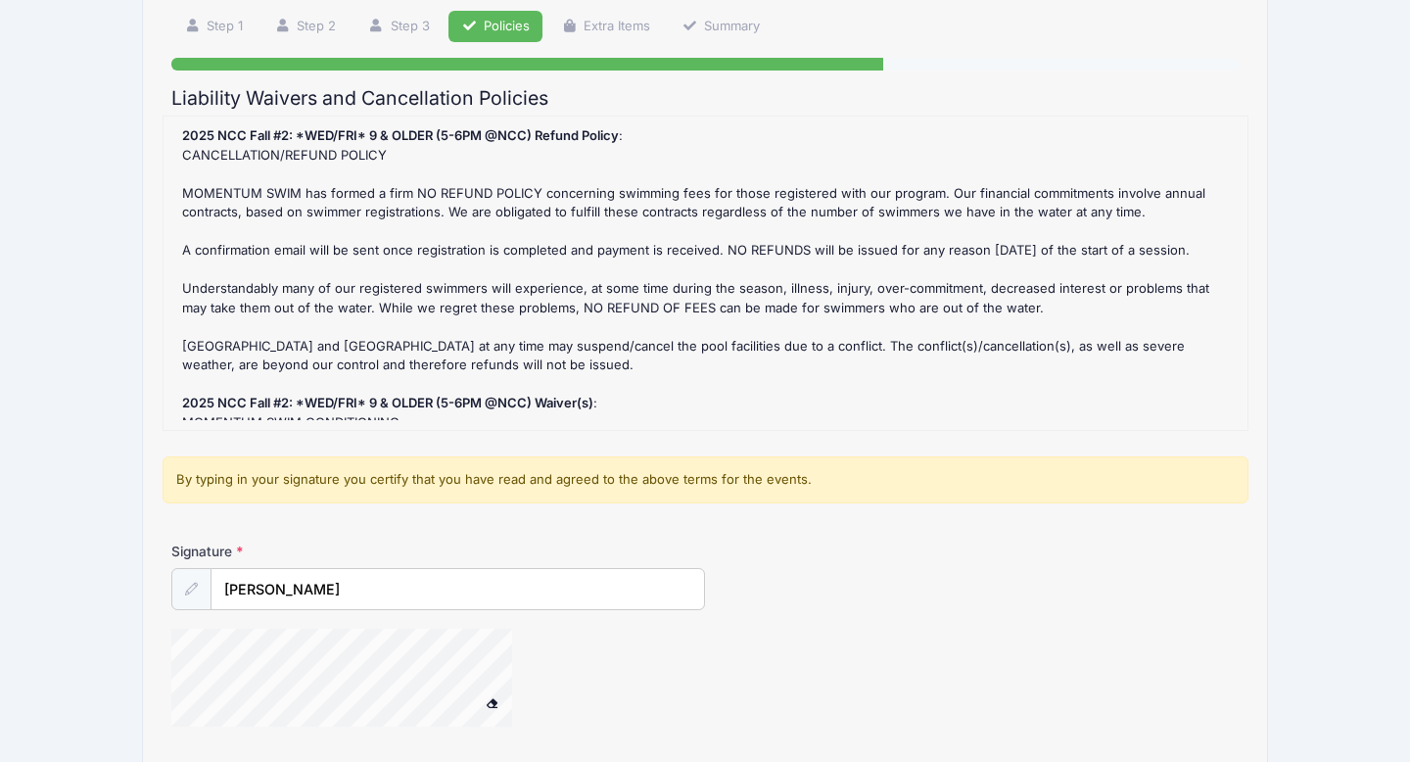
scroll to position [0, 0]
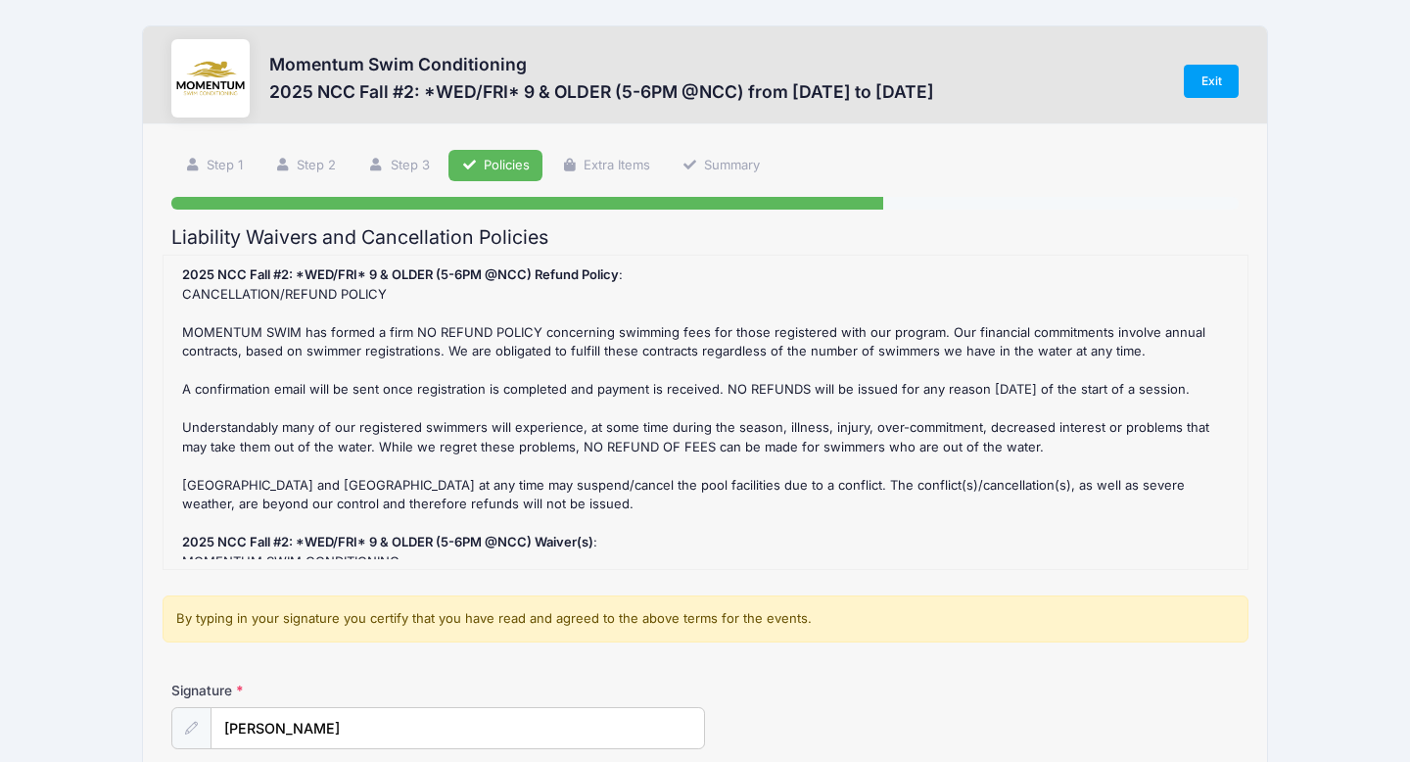
click at [339, 261] on div "2025 NCC Fall #2: *WED/FRI* 9 & OLDER (5-6PM @NCC) Refund Policy : CANCELLATION…" at bounding box center [705, 411] width 1086 height 315
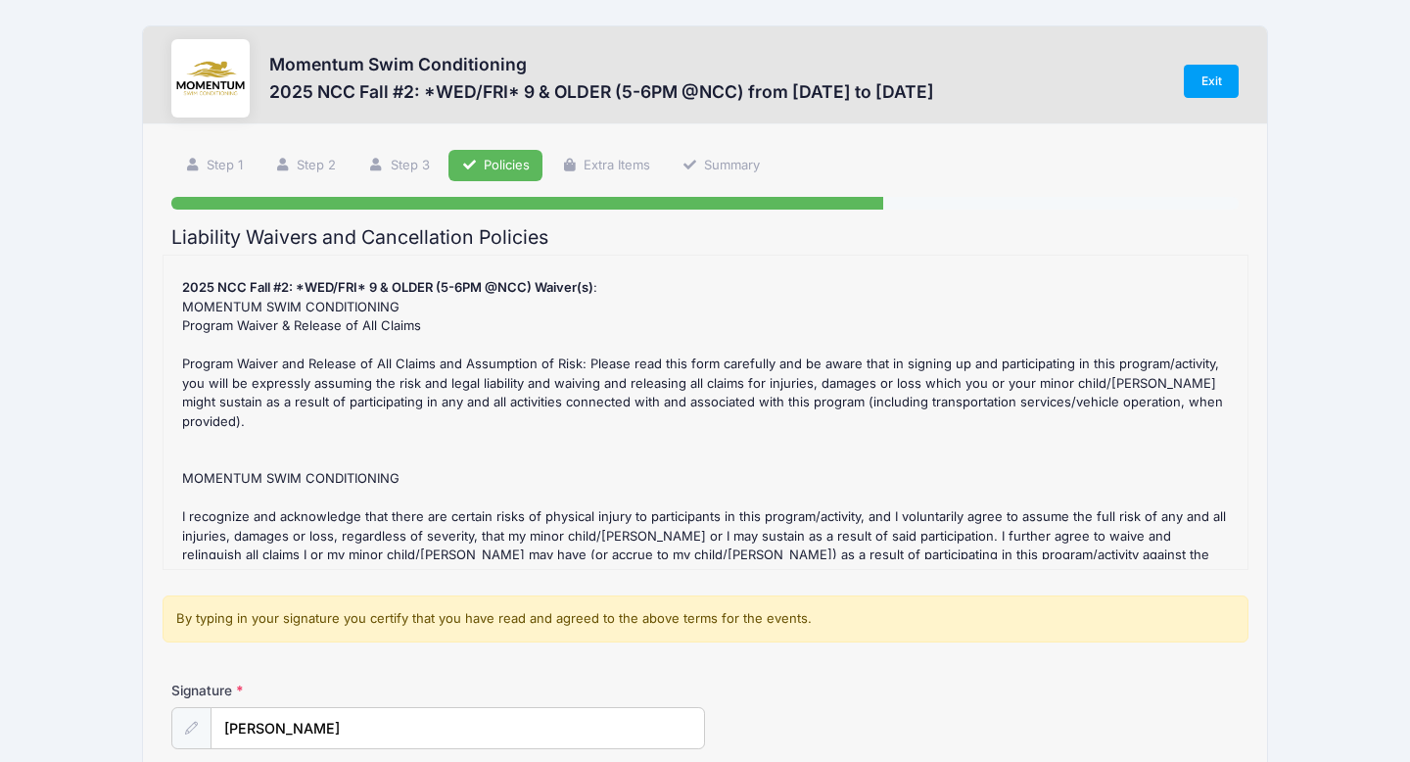
scroll to position [431, 0]
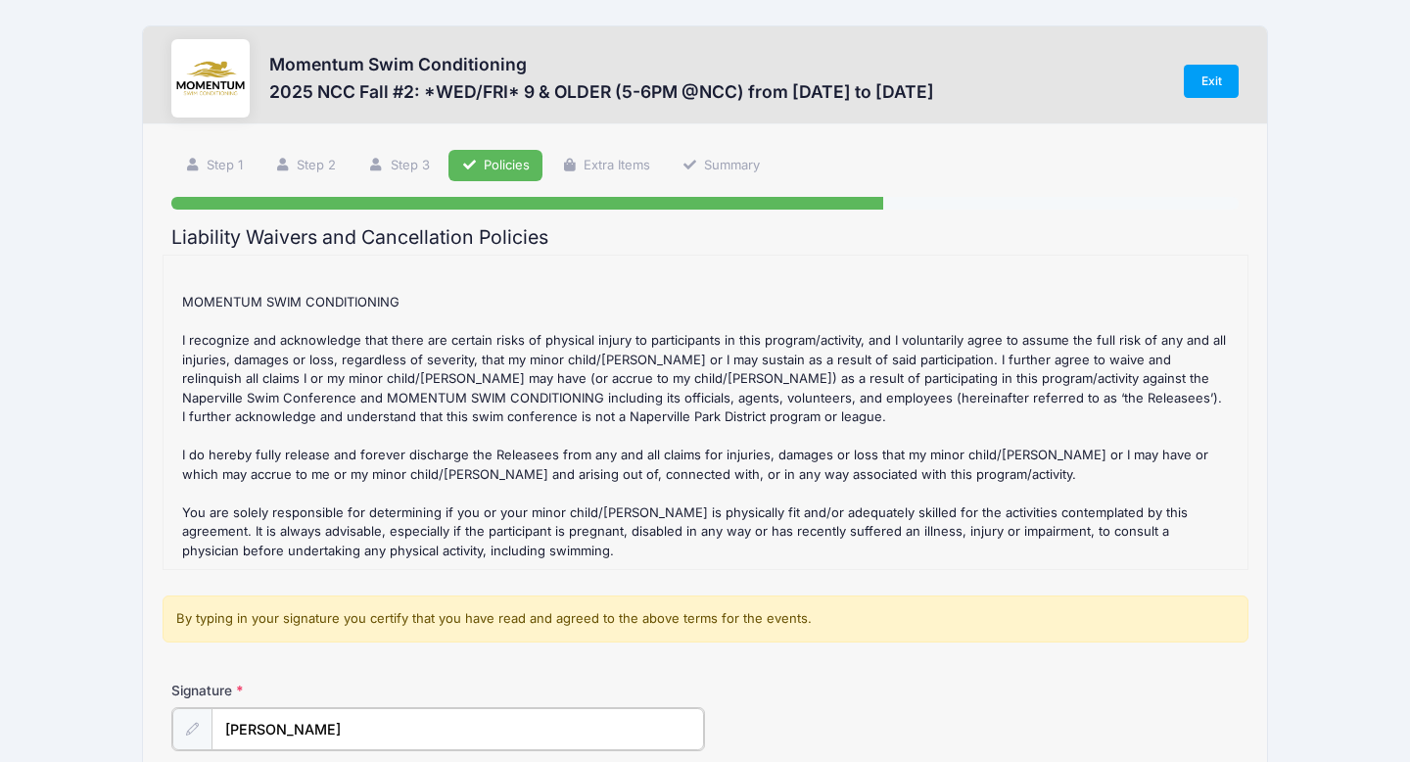
click at [380, 722] on input "[PERSON_NAME]" at bounding box center [457, 729] width 492 height 42
click at [375, 722] on input "[PERSON_NAME]" at bounding box center [457, 729] width 492 height 42
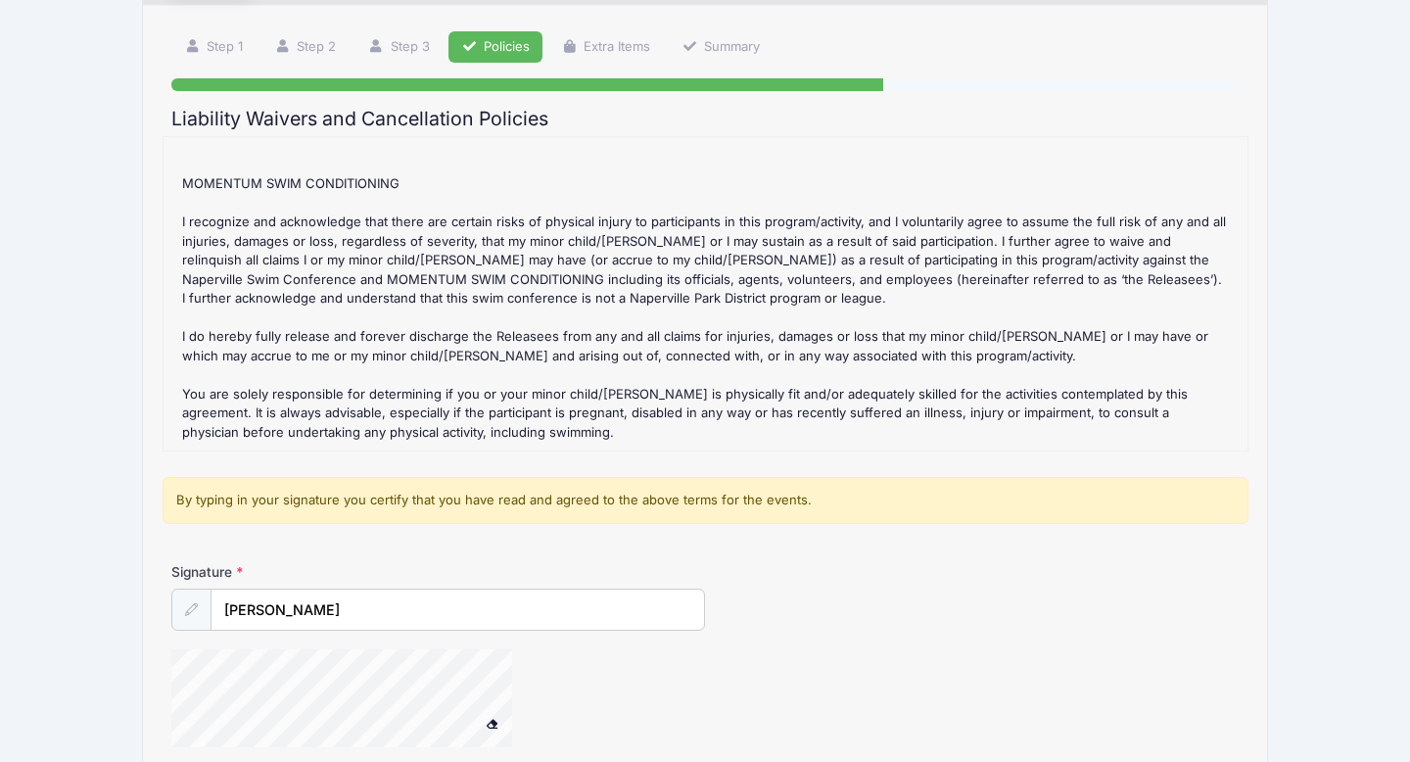
click at [365, 632] on div "Signature [PERSON_NAME]" at bounding box center [705, 664] width 1086 height 204
click at [363, 635] on div "Signature [PERSON_NAME]" at bounding box center [705, 664] width 1086 height 204
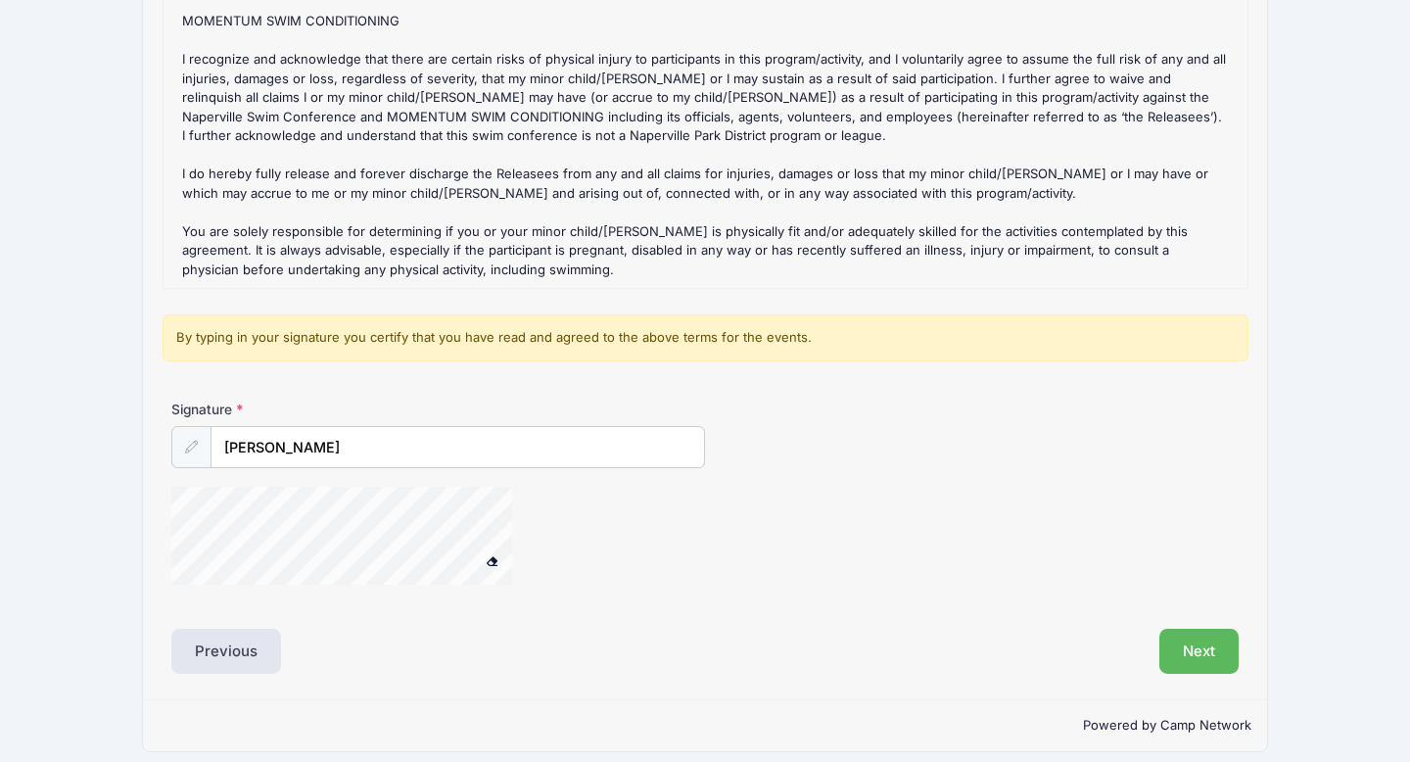
scroll to position [295, 0]
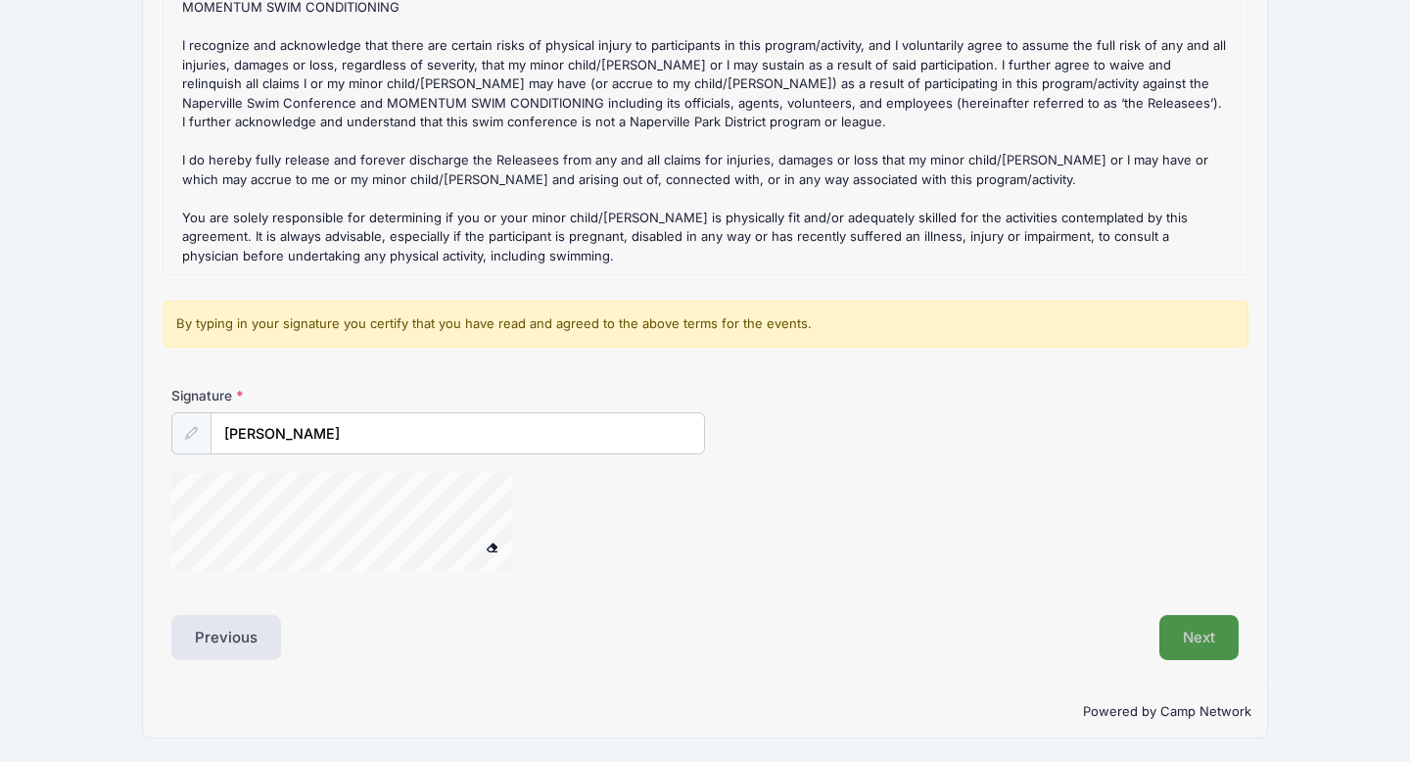
click at [1179, 644] on button "Next" at bounding box center [1198, 637] width 79 height 45
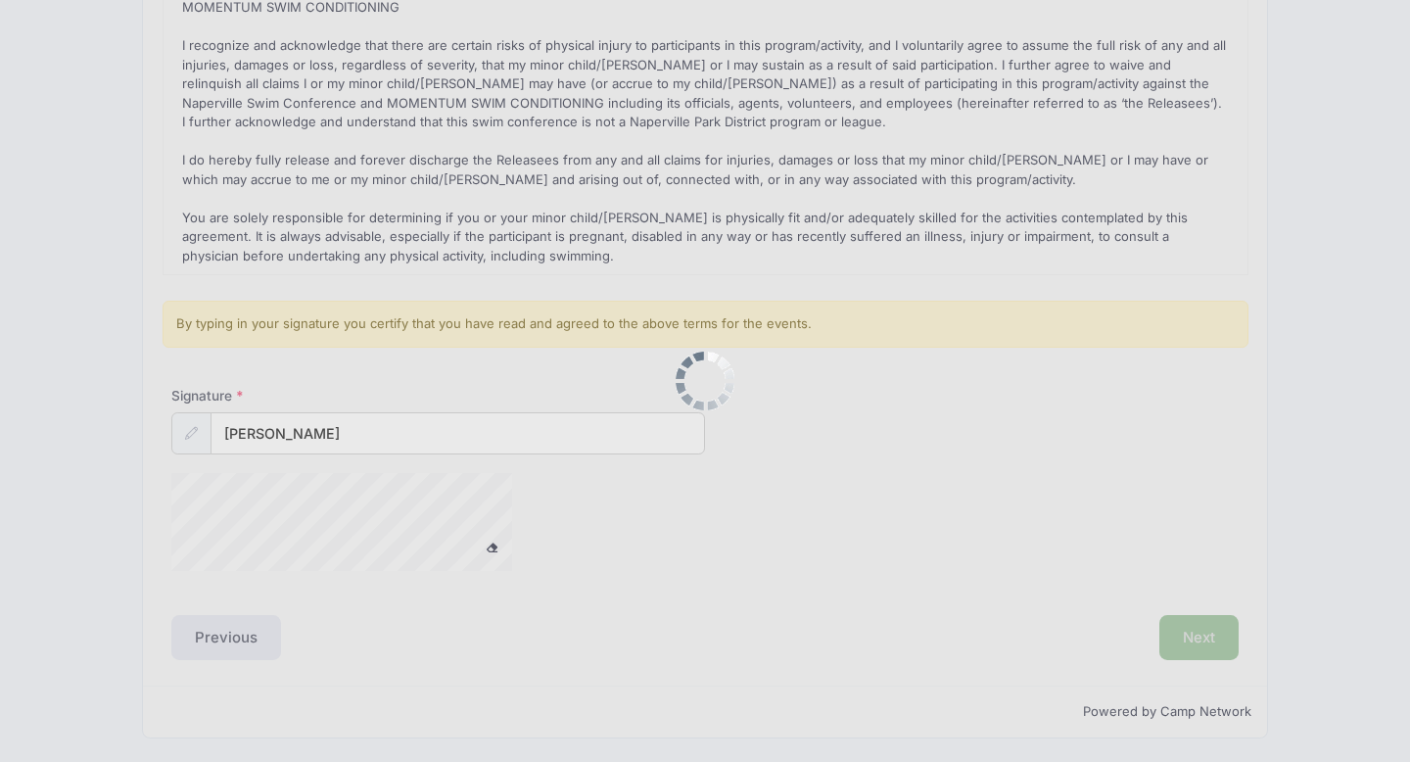
scroll to position [0, 0]
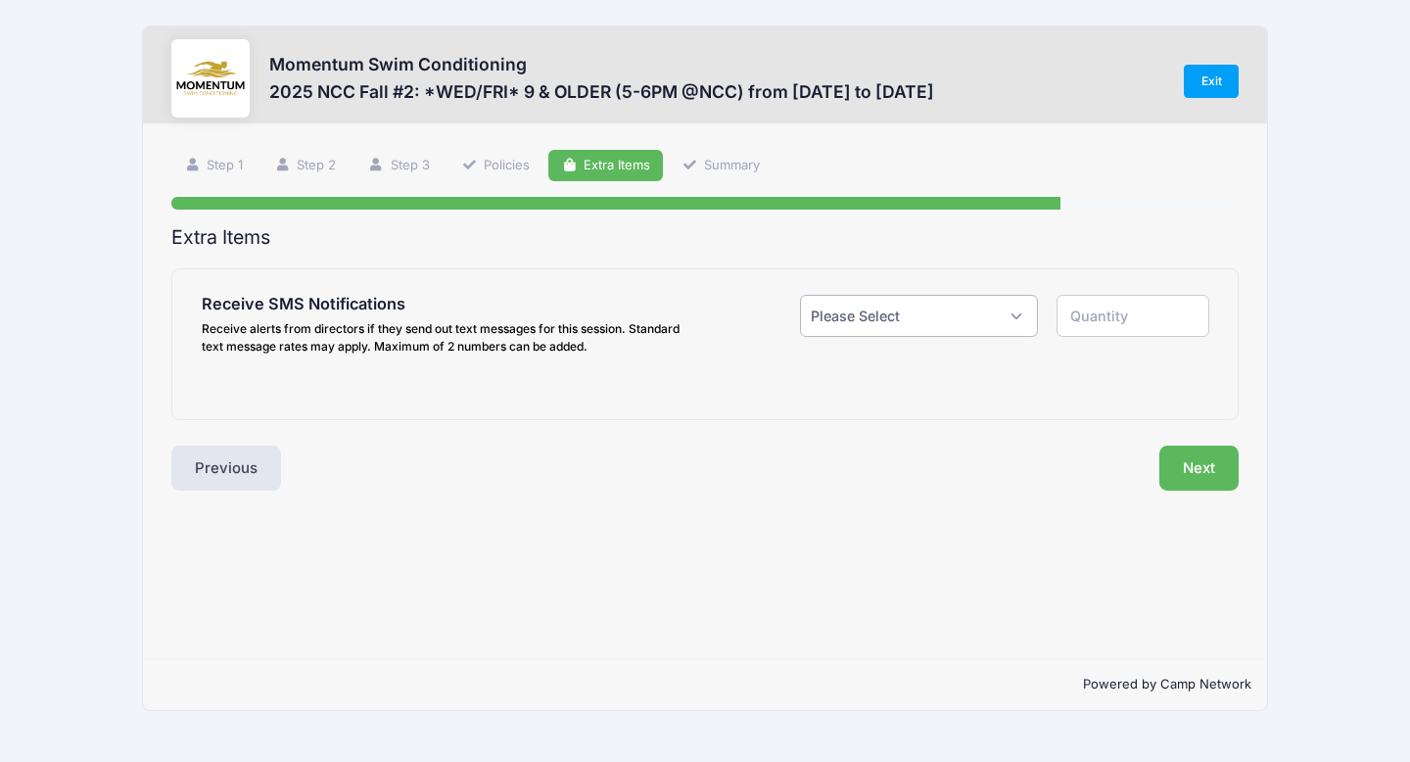
click at [1010, 323] on select "Please Select Yes ($0.00) No" at bounding box center [919, 316] width 238 height 42
select select "1"
type input "1"
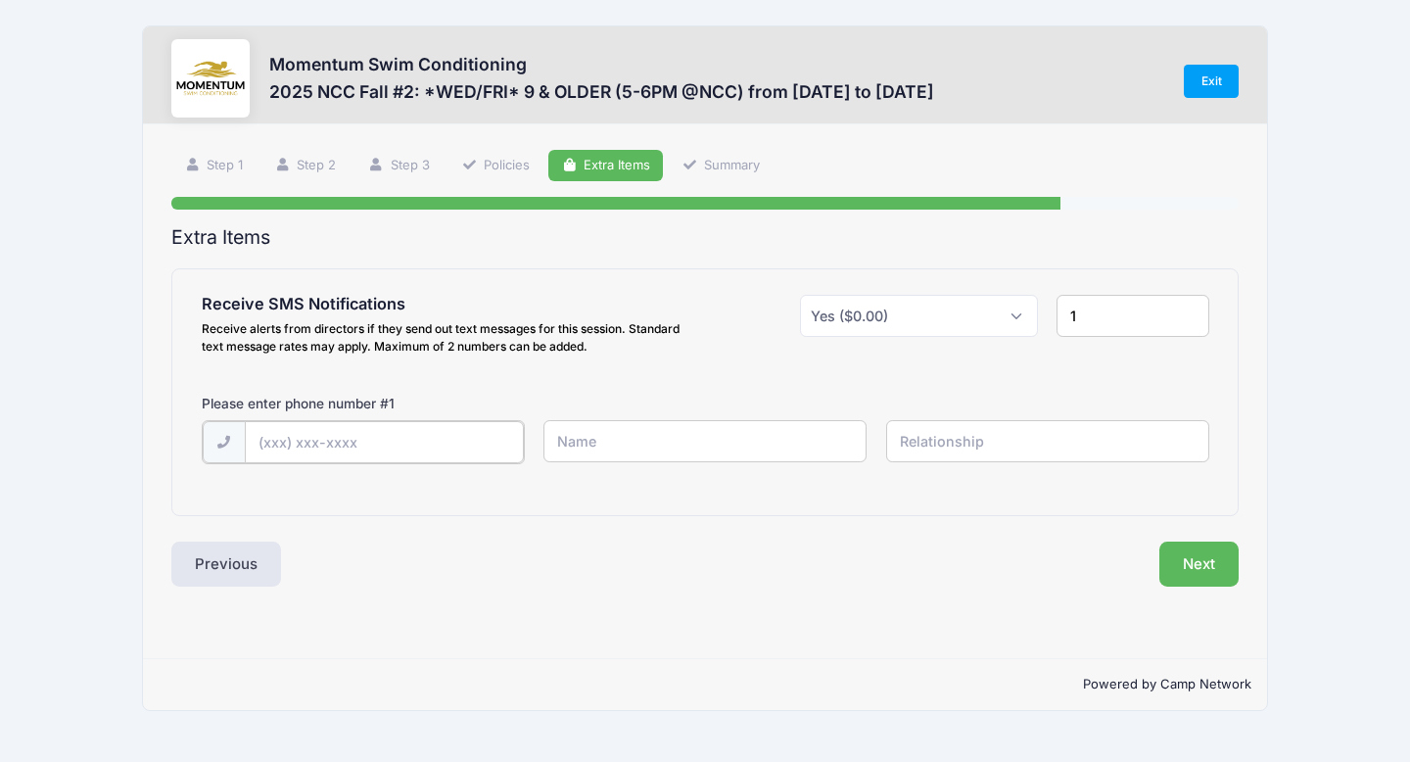
click at [395, 450] on input "text" at bounding box center [384, 442] width 279 height 42
type input "[PHONE_NUMBER]"
click at [685, 454] on input "text" at bounding box center [704, 441] width 323 height 42
type input "[PERSON_NAME]"
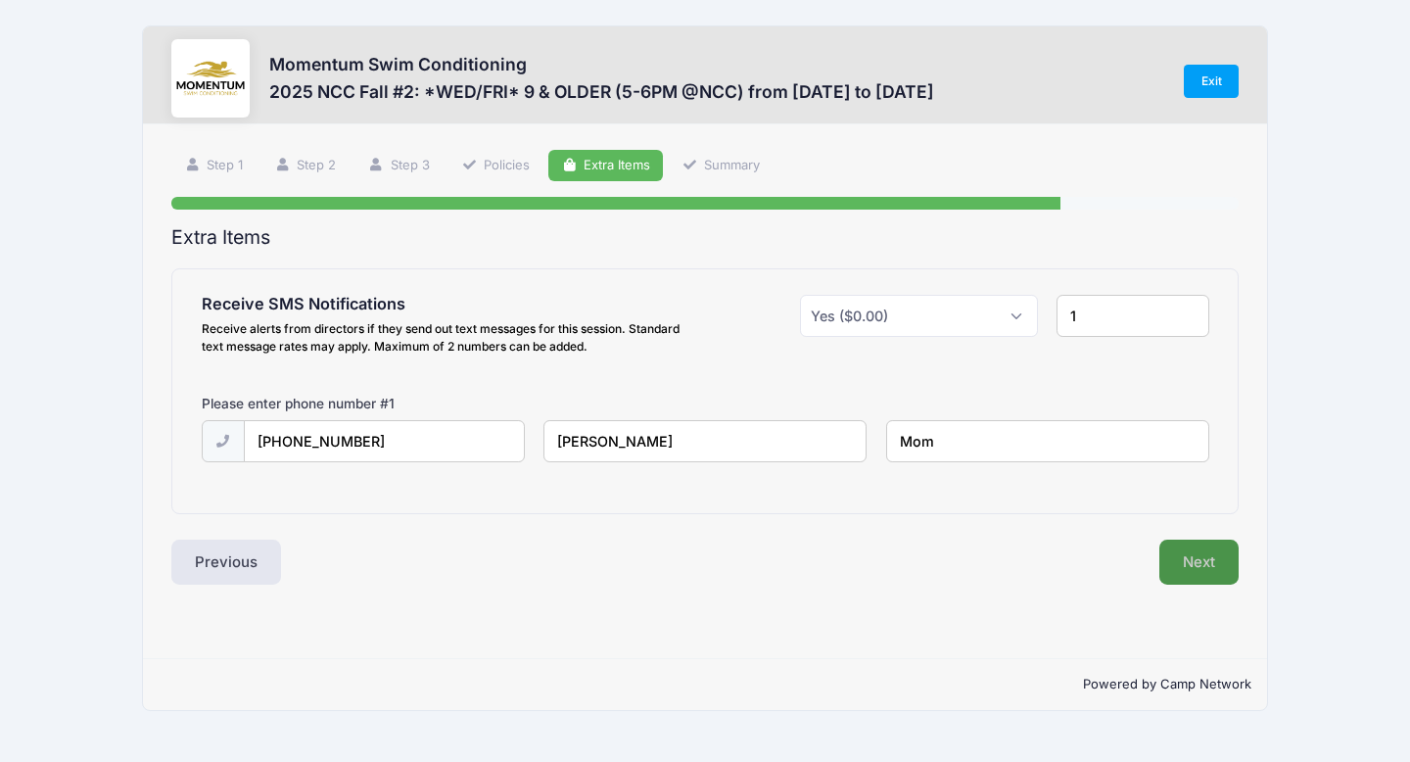
type input "Mom"
click at [1194, 549] on button "Next" at bounding box center [1198, 561] width 79 height 45
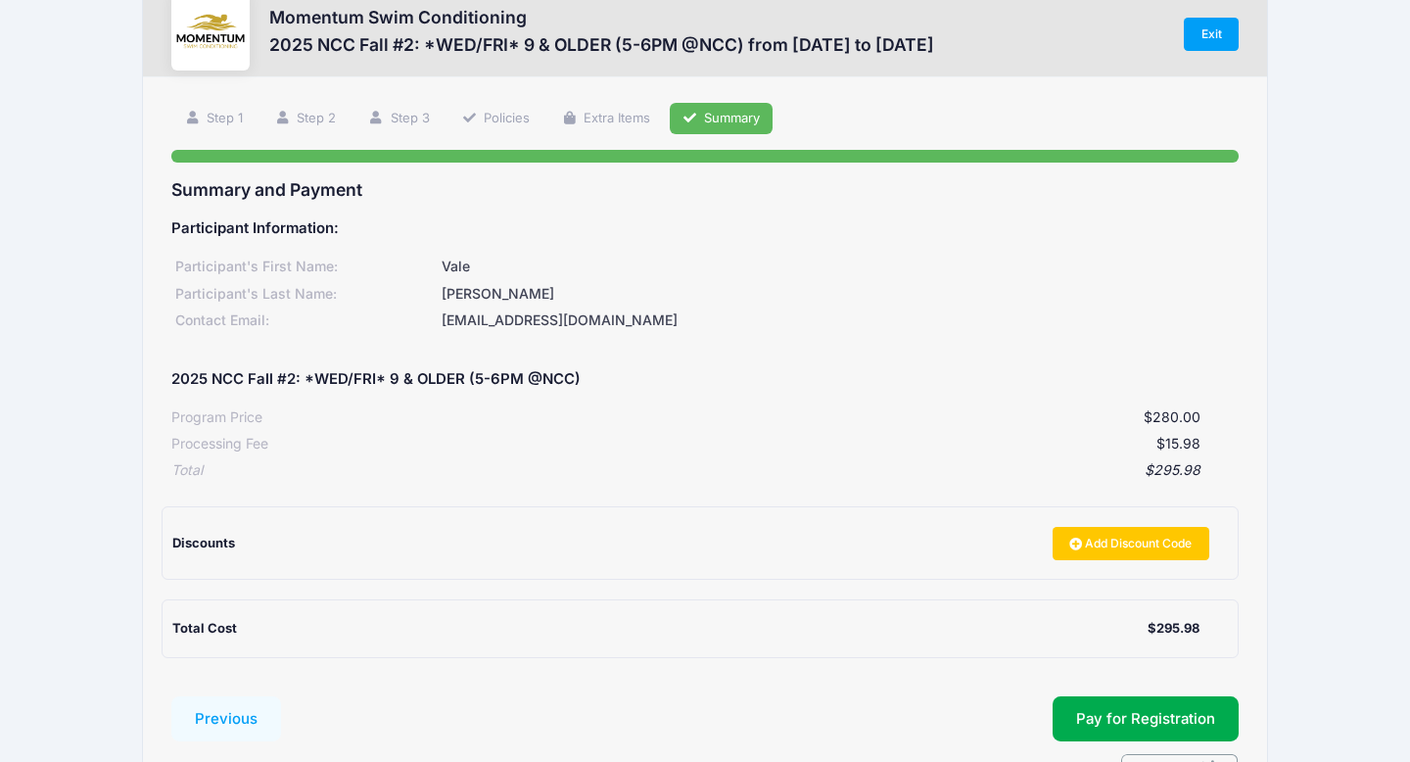
scroll to position [168, 0]
